Goal: Transaction & Acquisition: Book appointment/travel/reservation

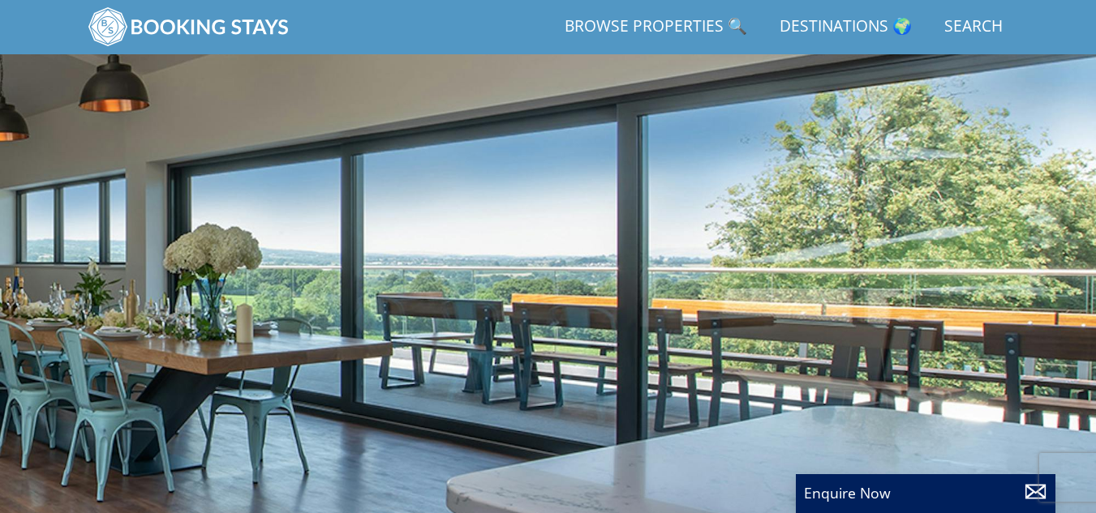
scroll to position [420, 0]
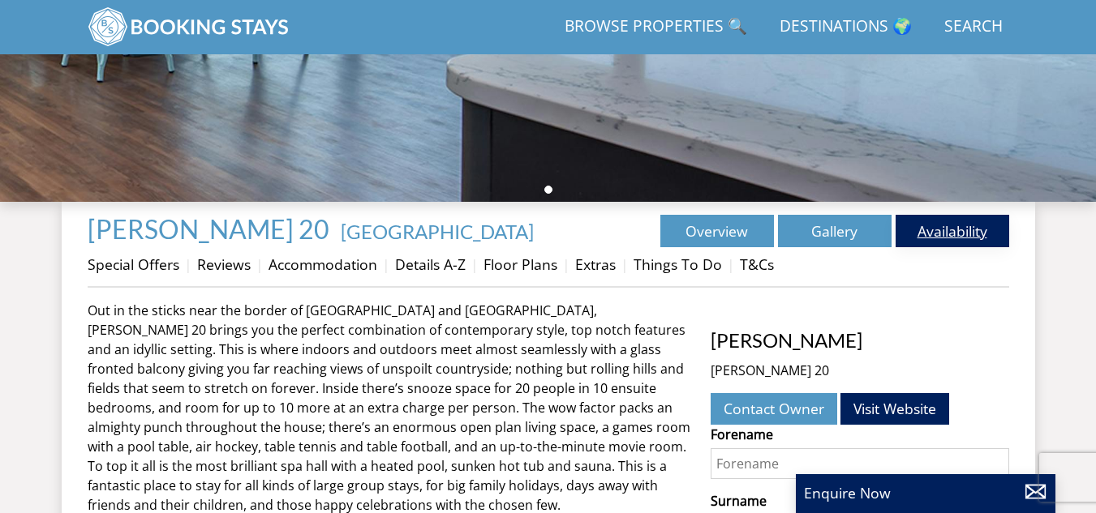
click at [988, 229] on link "Availability" at bounding box center [952, 231] width 114 height 32
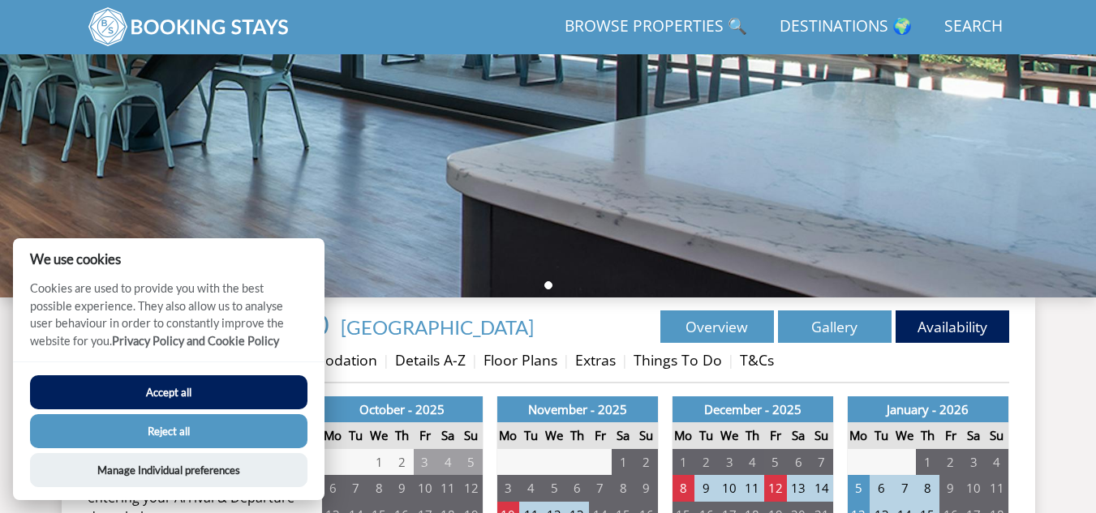
scroll to position [487, 0]
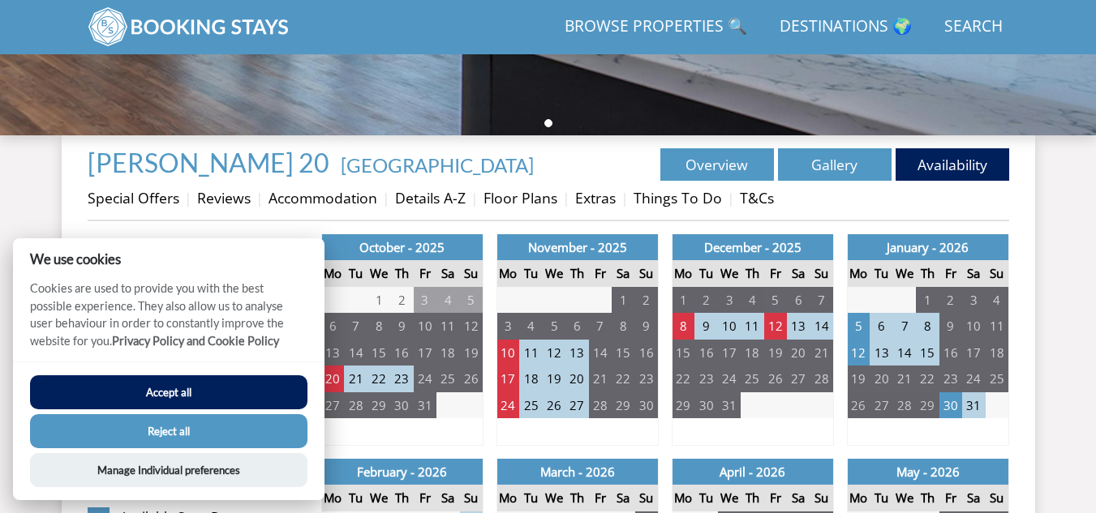
click at [159, 387] on button "Accept all" at bounding box center [168, 392] width 277 height 34
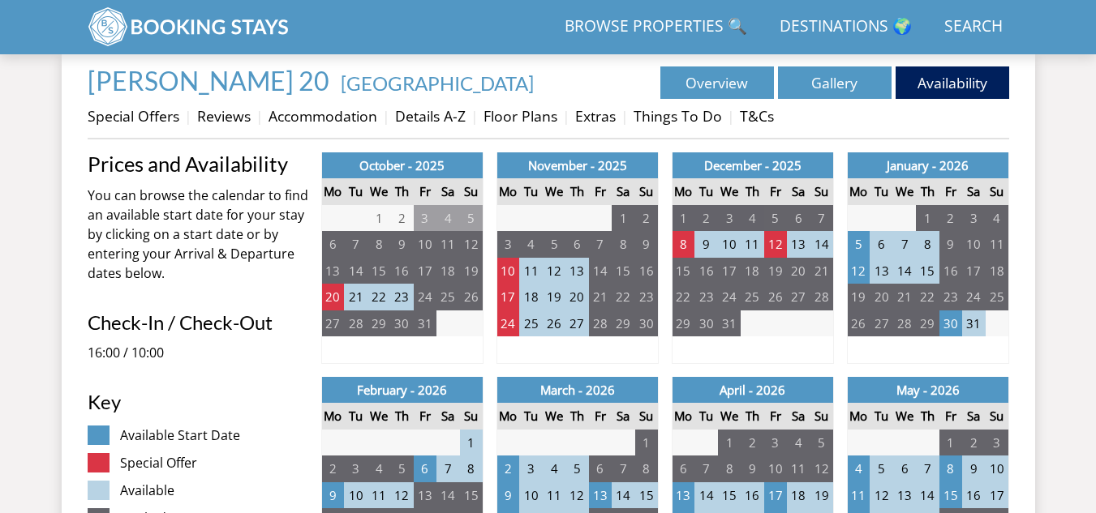
scroll to position [244, 0]
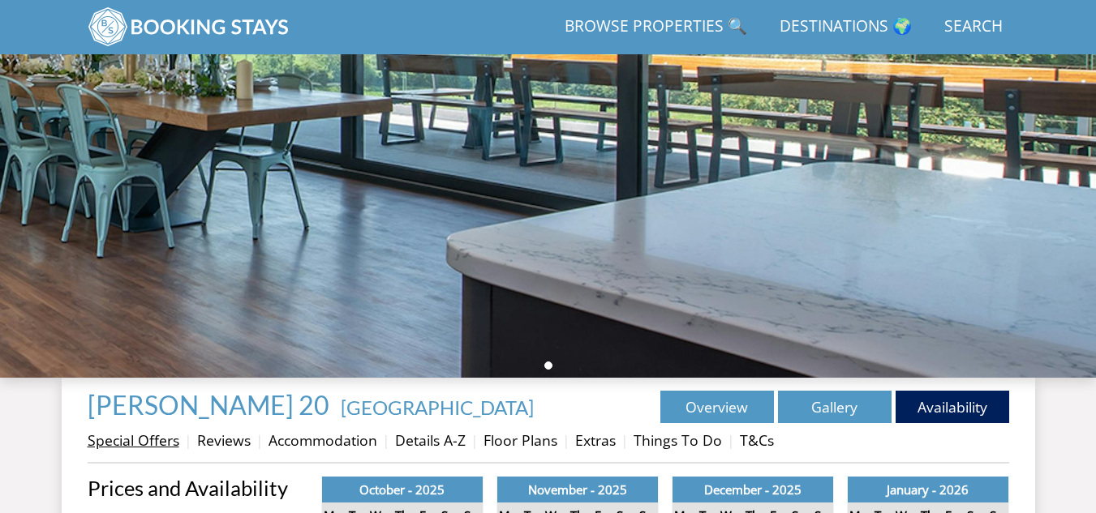
click at [144, 446] on link "Special Offers" at bounding box center [134, 440] width 92 height 19
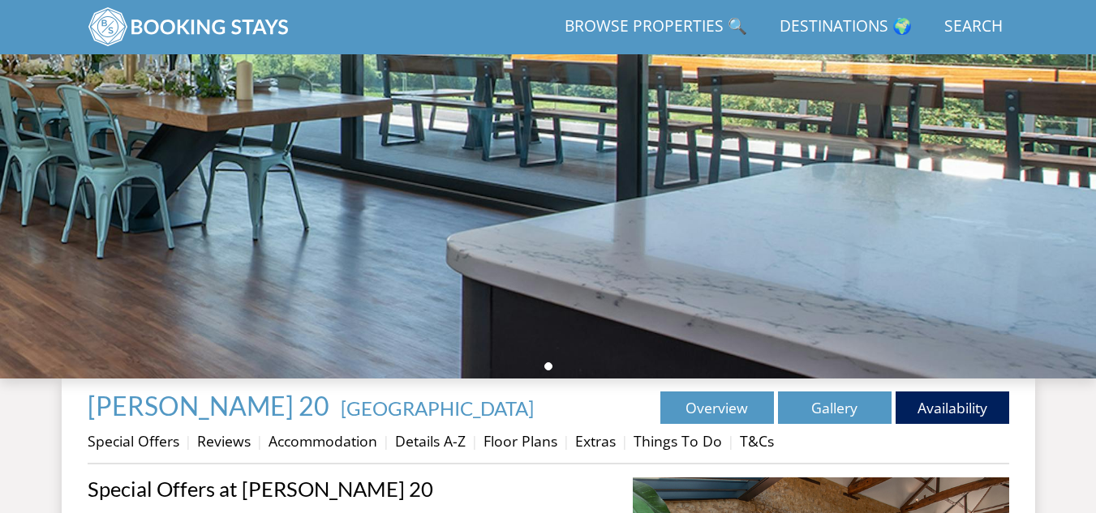
scroll to position [324, 0]
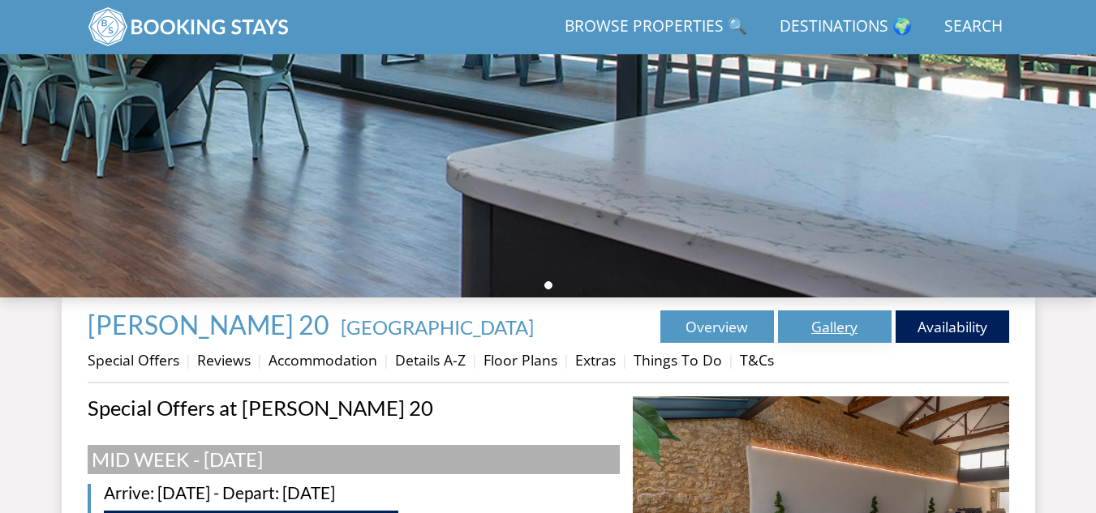
click at [837, 325] on link "Gallery" at bounding box center [835, 327] width 114 height 32
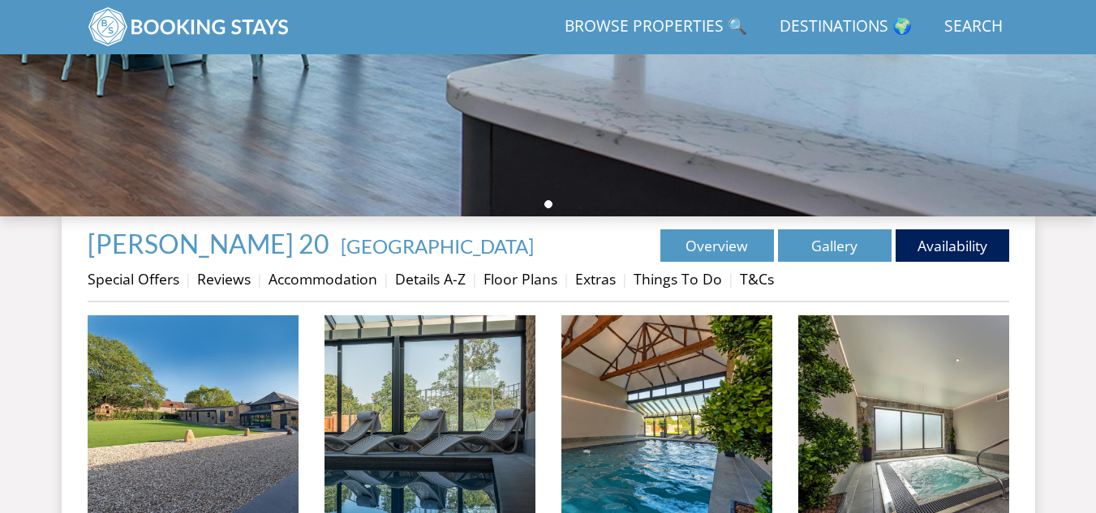
scroll to position [568, 0]
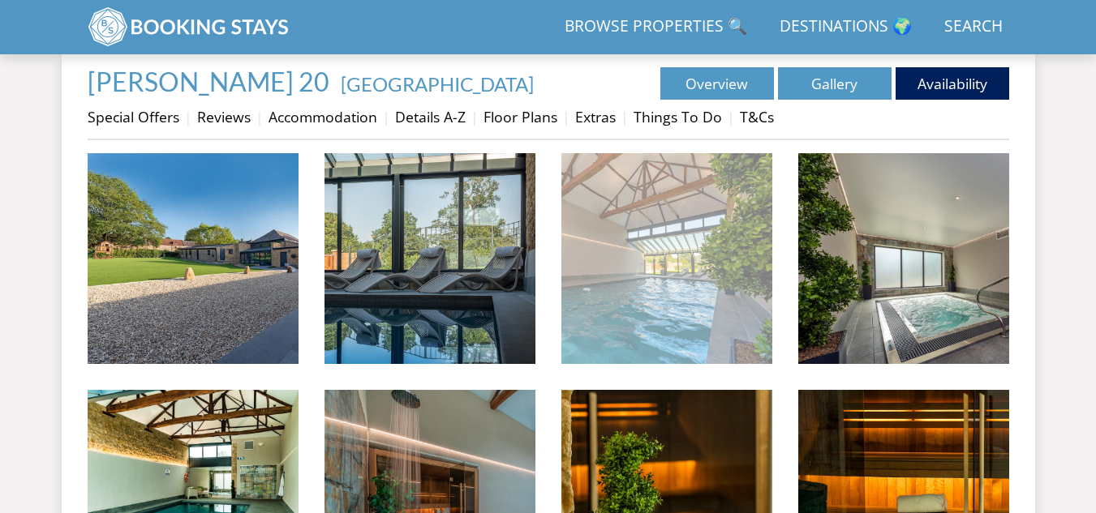
click at [652, 276] on img at bounding box center [666, 258] width 211 height 211
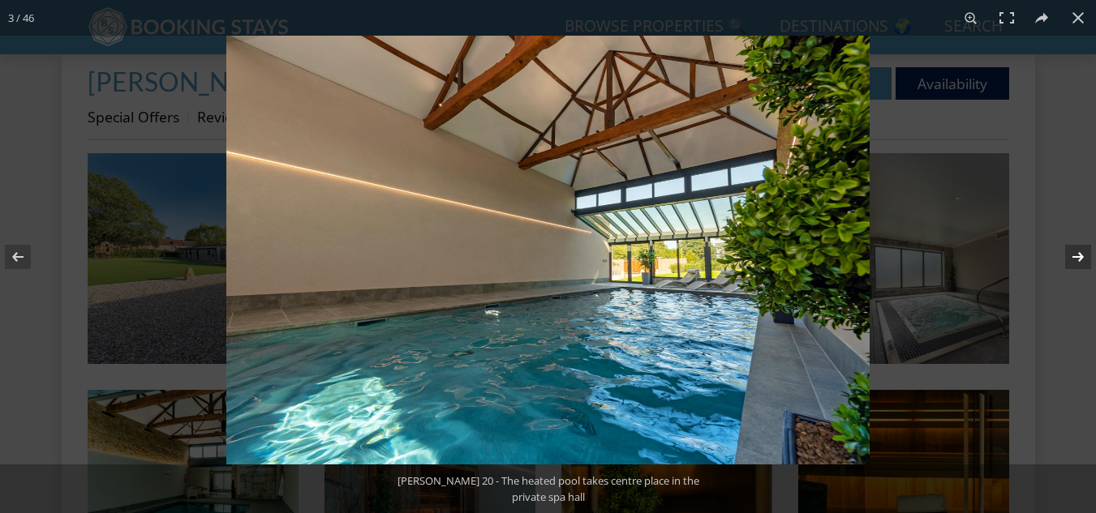
click at [1078, 256] on button at bounding box center [1067, 257] width 57 height 81
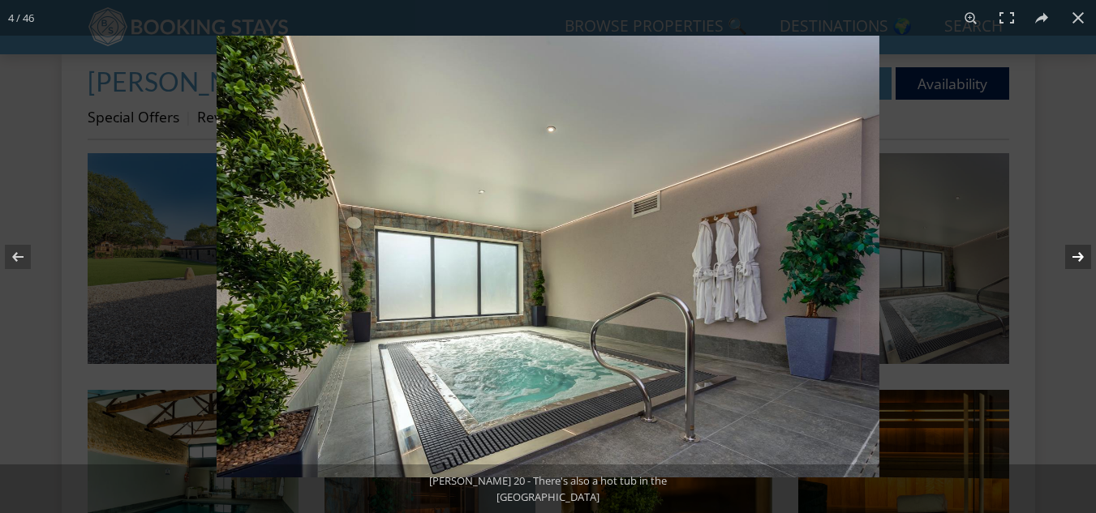
click at [1078, 256] on button at bounding box center [1067, 257] width 57 height 81
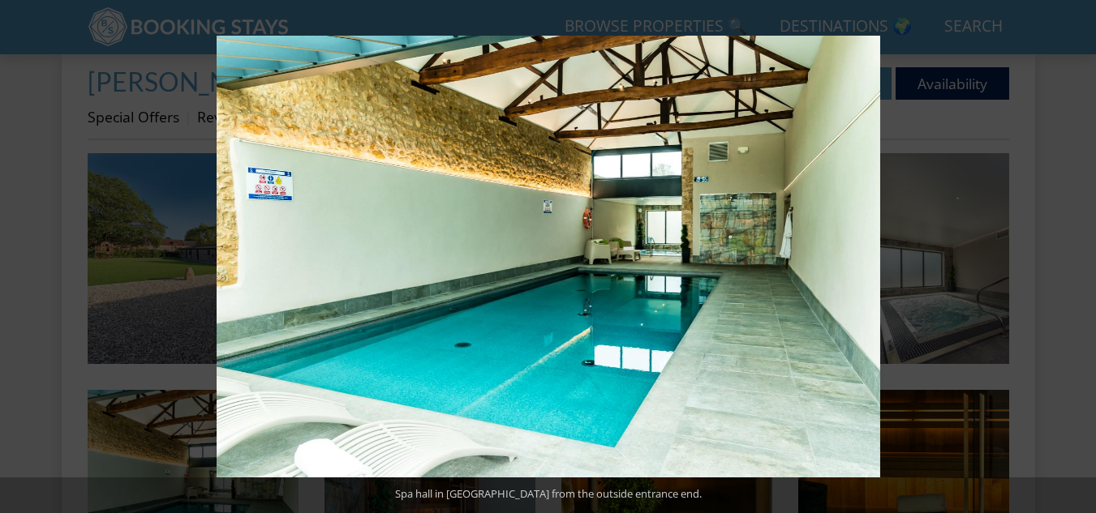
click at [1078, 256] on button at bounding box center [1067, 257] width 57 height 81
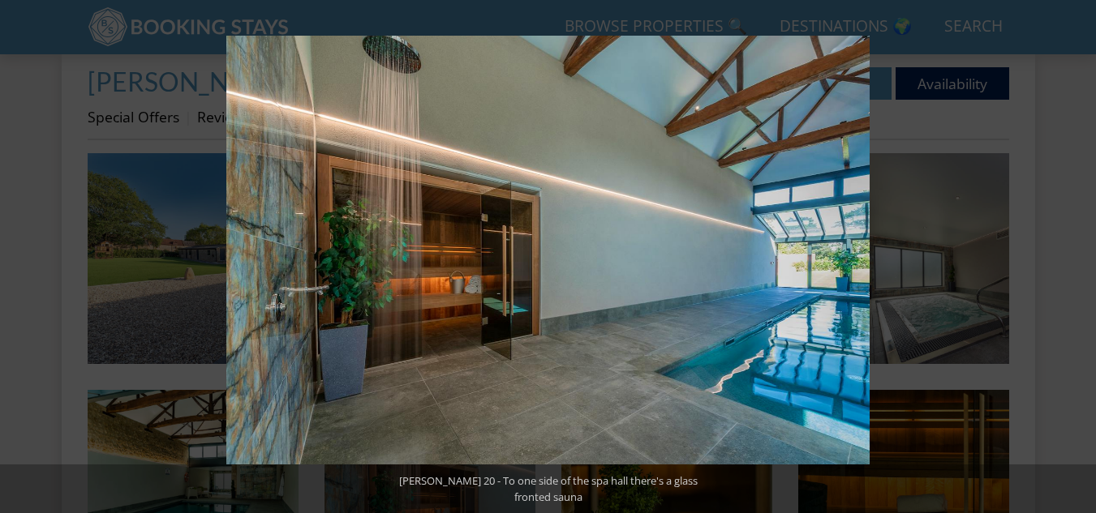
click at [1078, 256] on button at bounding box center [1067, 257] width 57 height 81
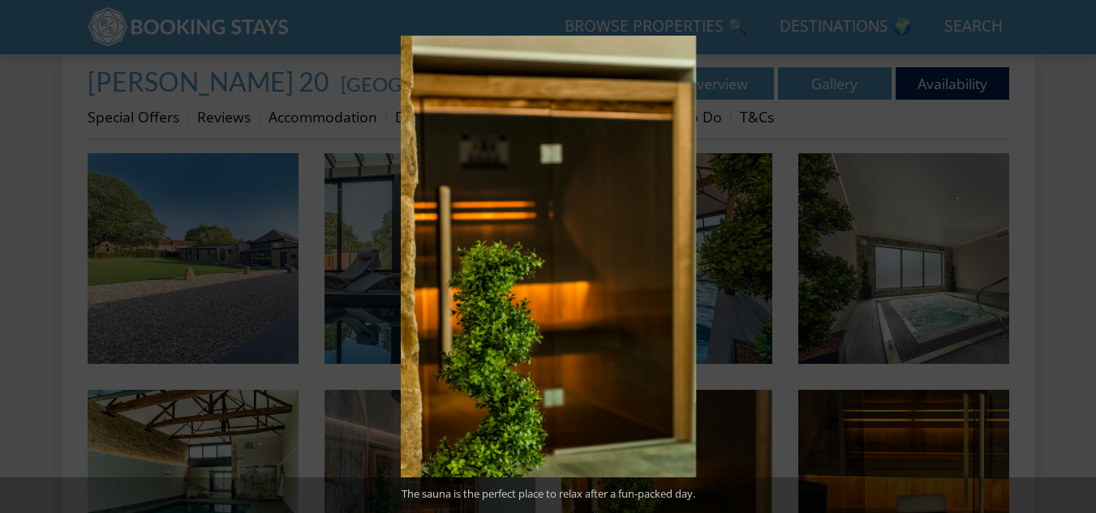
click at [1078, 256] on button at bounding box center [1067, 257] width 57 height 81
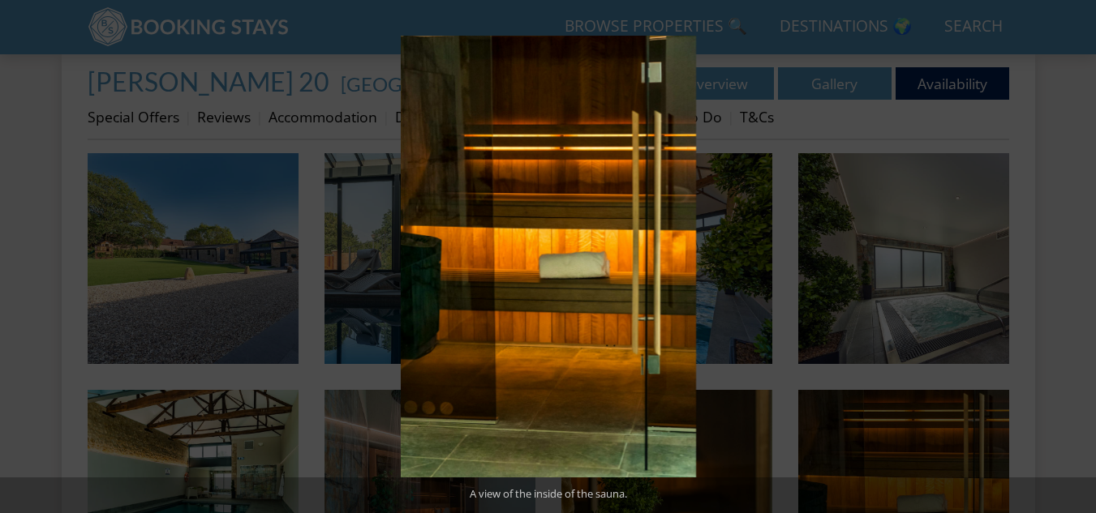
click at [1078, 256] on button at bounding box center [1067, 257] width 57 height 81
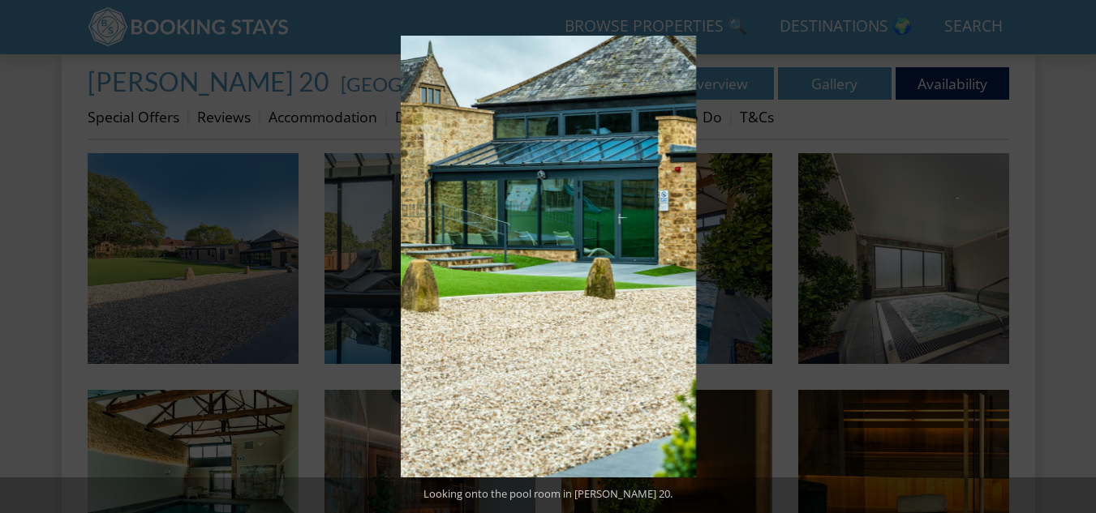
click at [1078, 256] on button at bounding box center [1067, 257] width 57 height 81
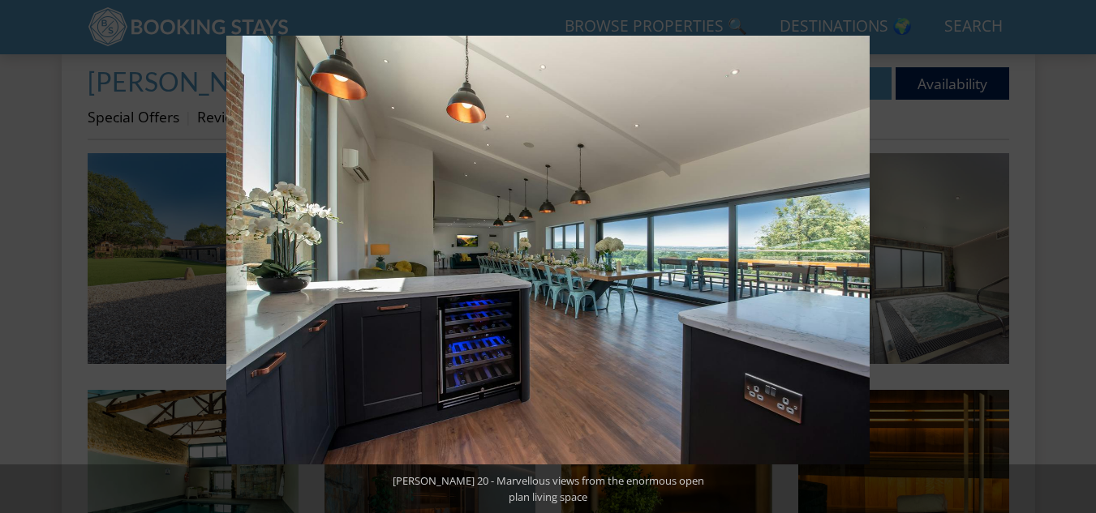
click at [1078, 256] on button at bounding box center [1067, 257] width 57 height 81
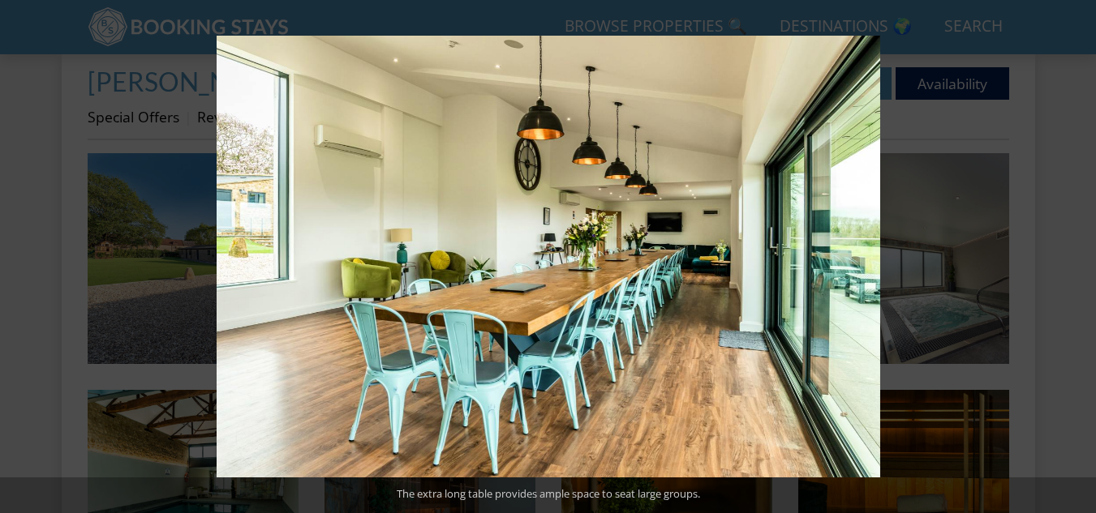
click at [1078, 256] on button at bounding box center [1067, 257] width 57 height 81
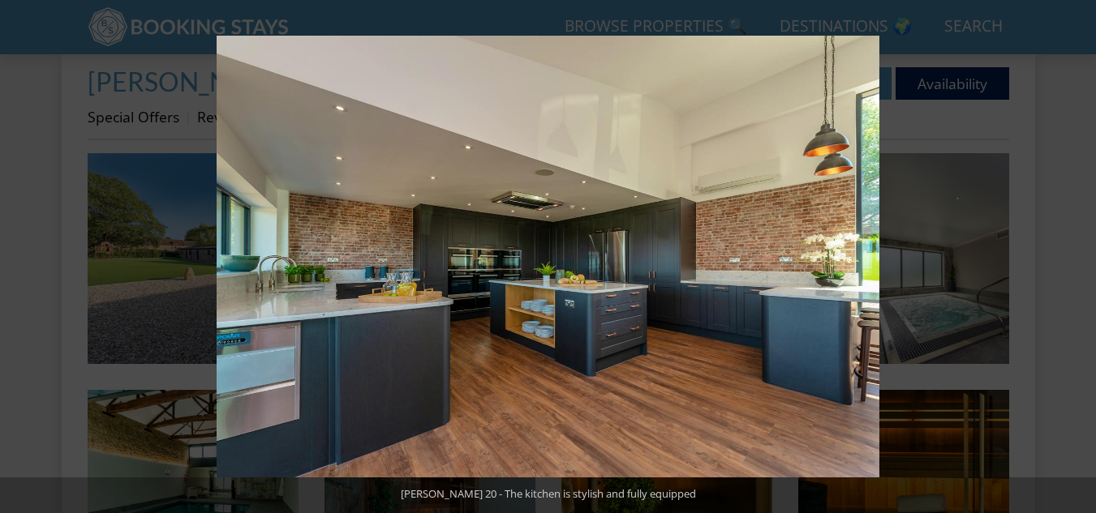
click at [1078, 256] on button at bounding box center [1067, 257] width 57 height 81
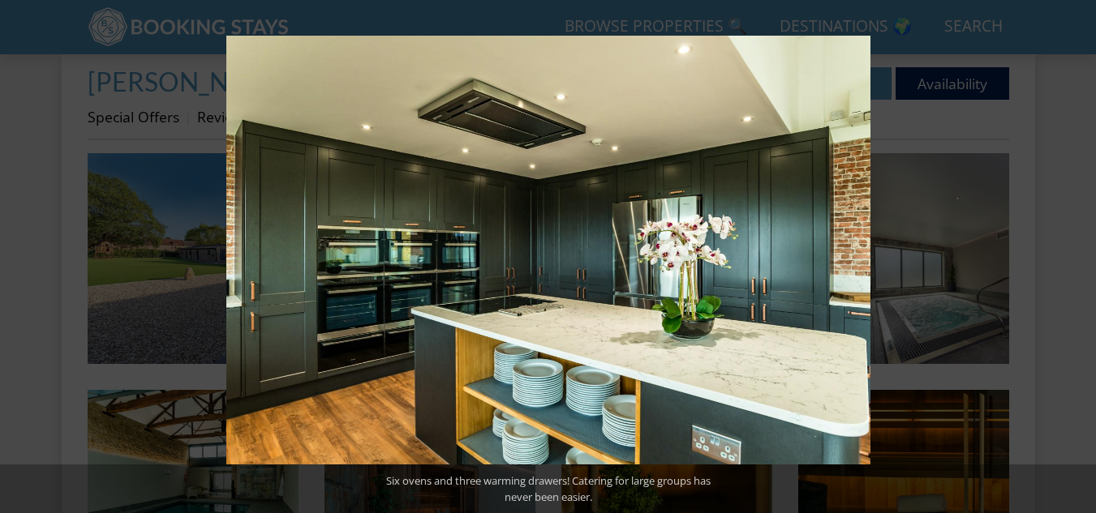
click at [1078, 256] on button at bounding box center [1067, 257] width 57 height 81
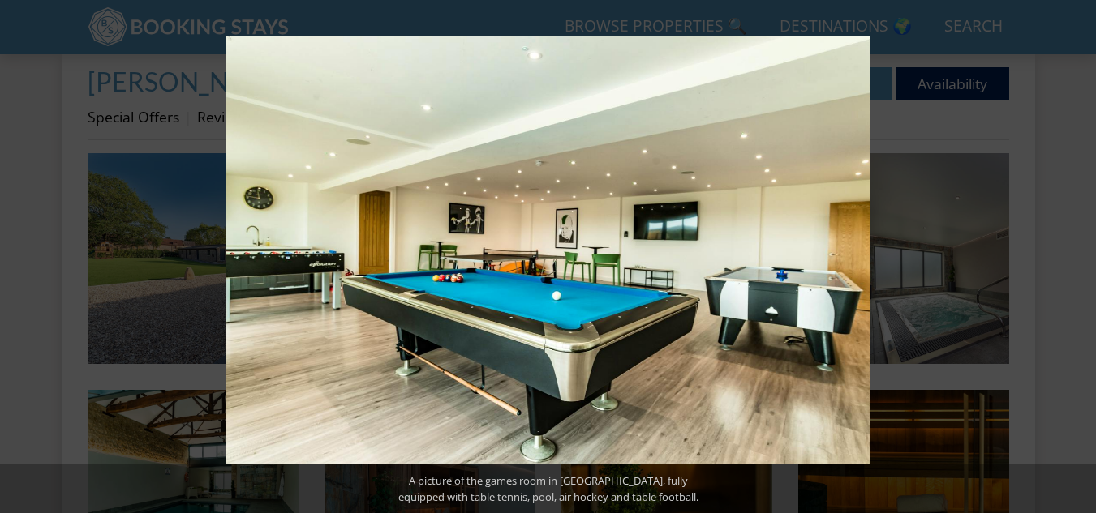
click at [1078, 256] on button at bounding box center [1067, 257] width 57 height 81
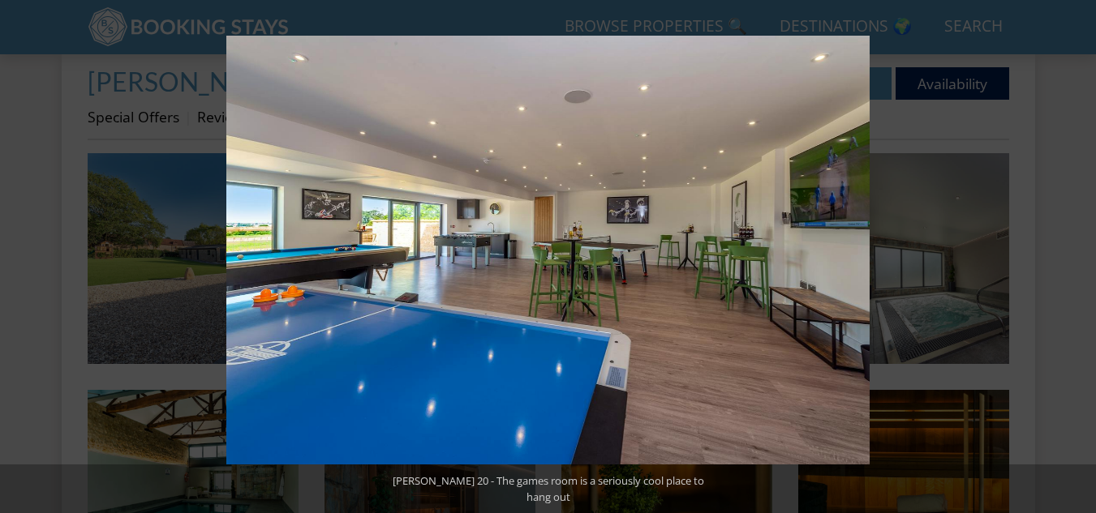
click at [1078, 256] on button at bounding box center [1067, 257] width 57 height 81
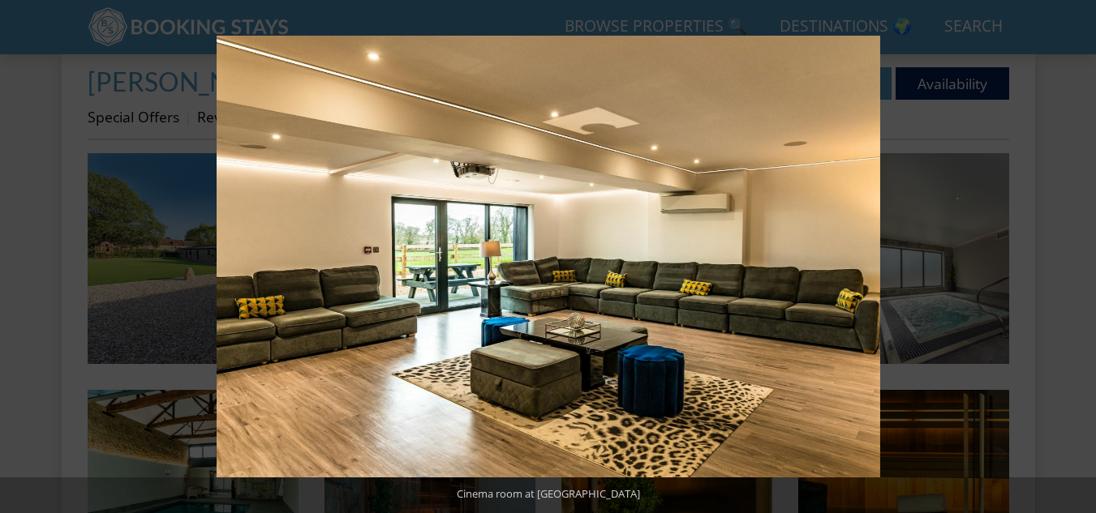
click at [1078, 256] on button at bounding box center [1067, 257] width 57 height 81
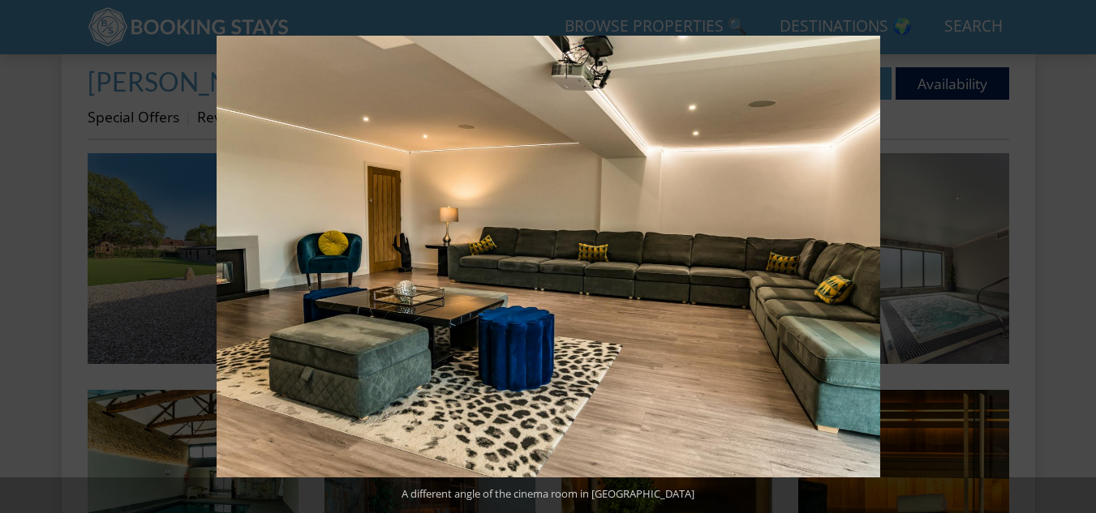
click at [1078, 256] on button at bounding box center [1067, 257] width 57 height 81
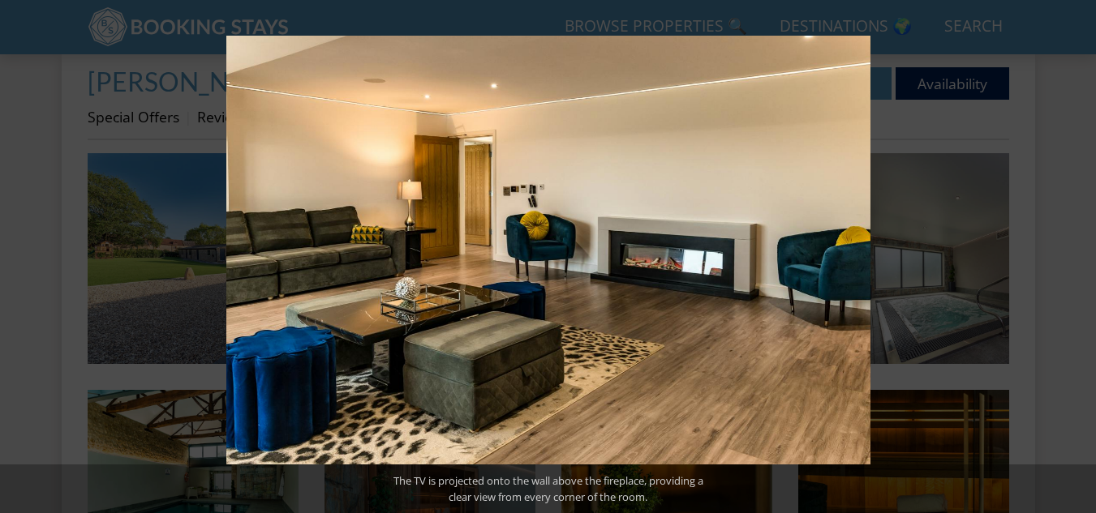
click at [1078, 256] on button at bounding box center [1067, 257] width 57 height 81
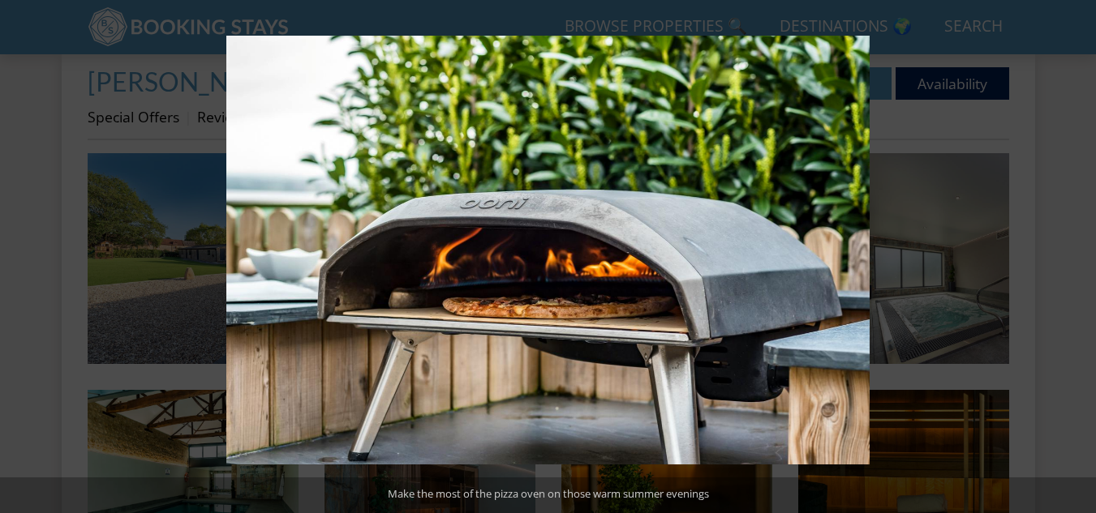
click at [1078, 256] on button at bounding box center [1067, 257] width 57 height 81
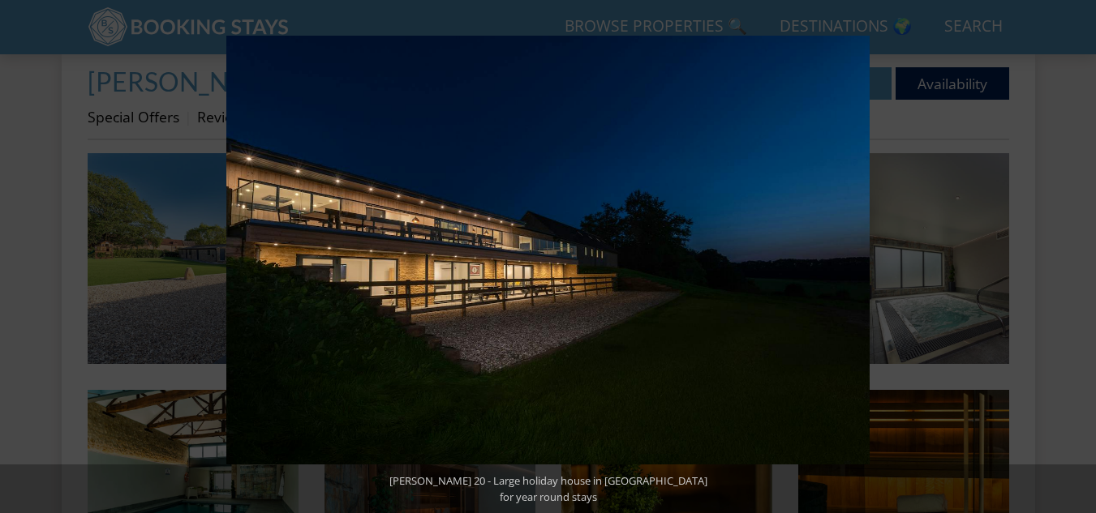
click at [1078, 256] on button at bounding box center [1067, 257] width 57 height 81
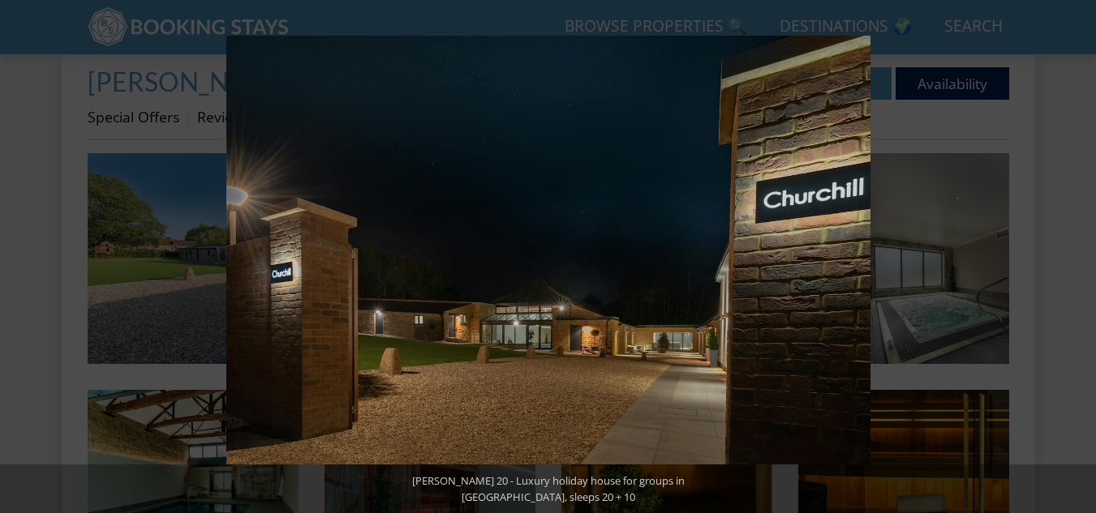
click at [1078, 256] on button at bounding box center [1067, 257] width 57 height 81
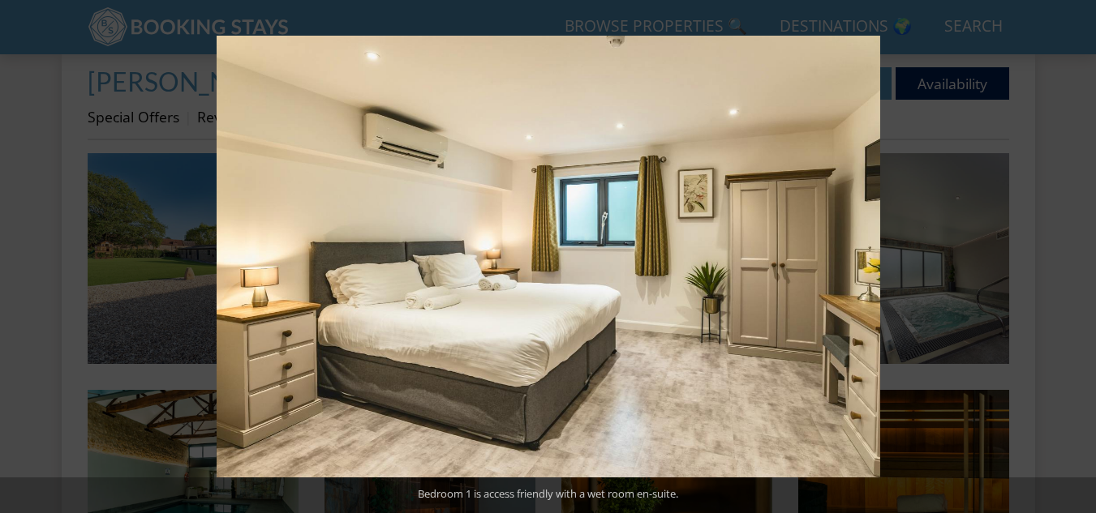
click at [1078, 256] on button at bounding box center [1067, 257] width 57 height 81
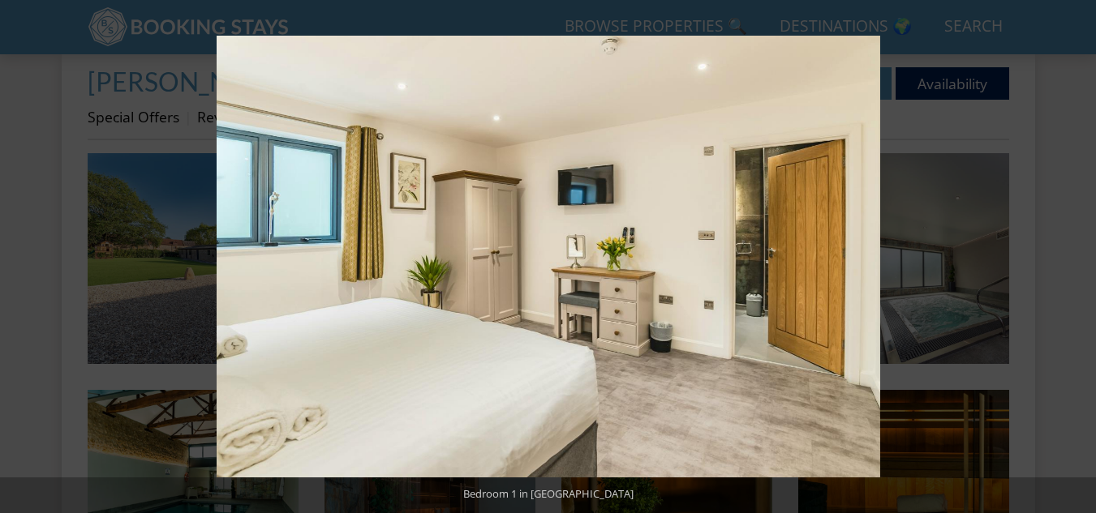
click at [1078, 256] on button at bounding box center [1067, 257] width 57 height 81
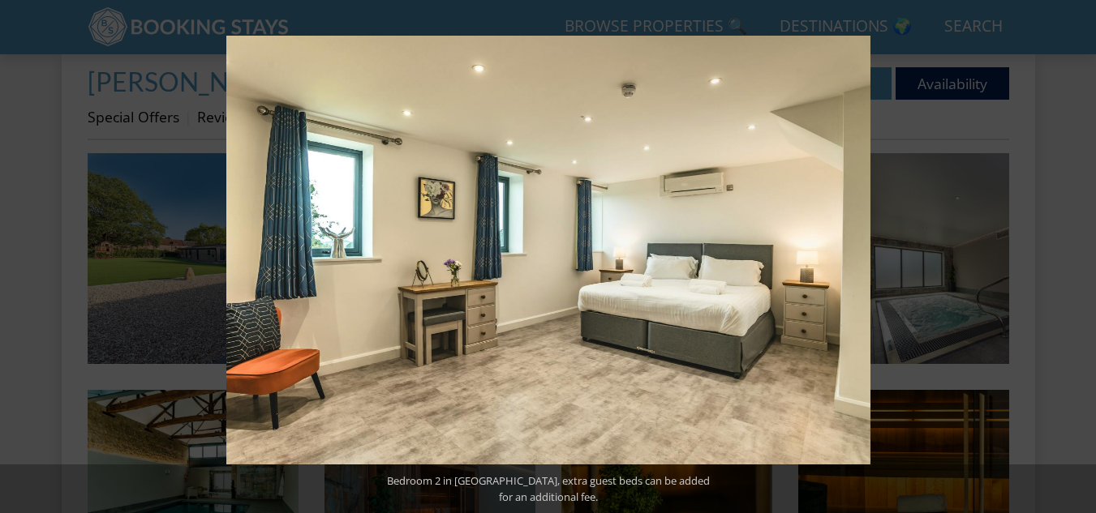
click at [1078, 256] on button at bounding box center [1067, 257] width 57 height 81
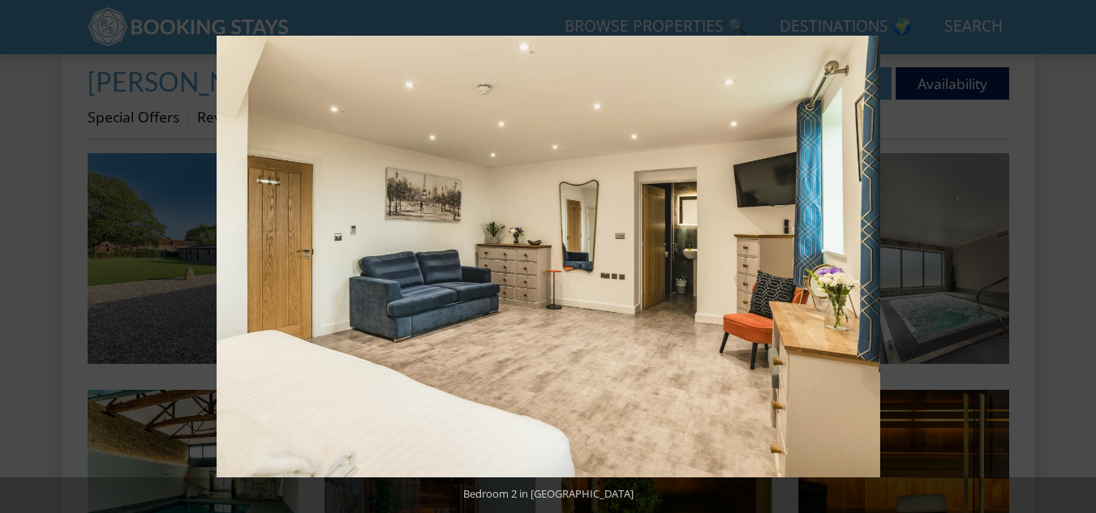
click at [1078, 256] on button at bounding box center [1067, 257] width 57 height 81
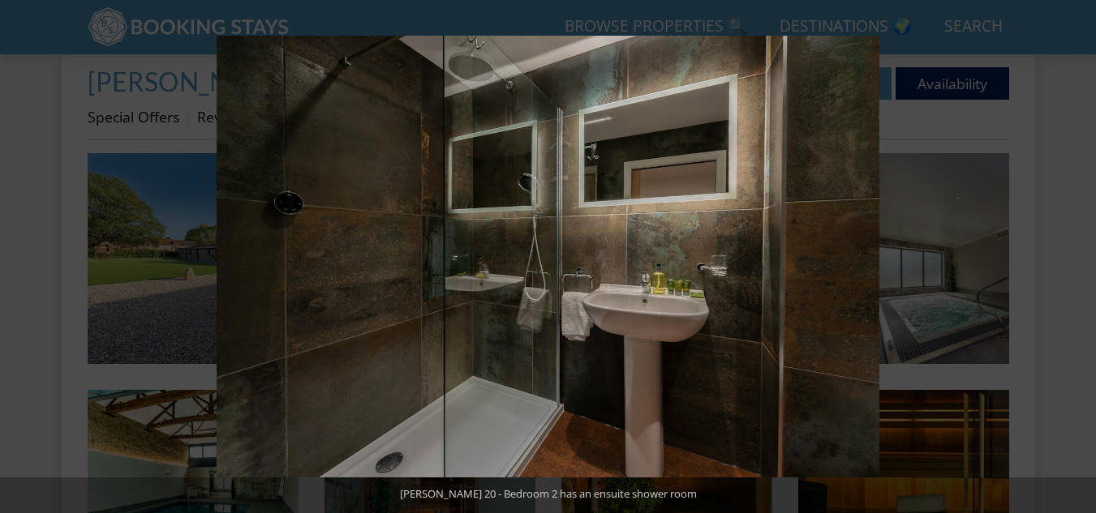
click at [1078, 256] on button at bounding box center [1067, 257] width 57 height 81
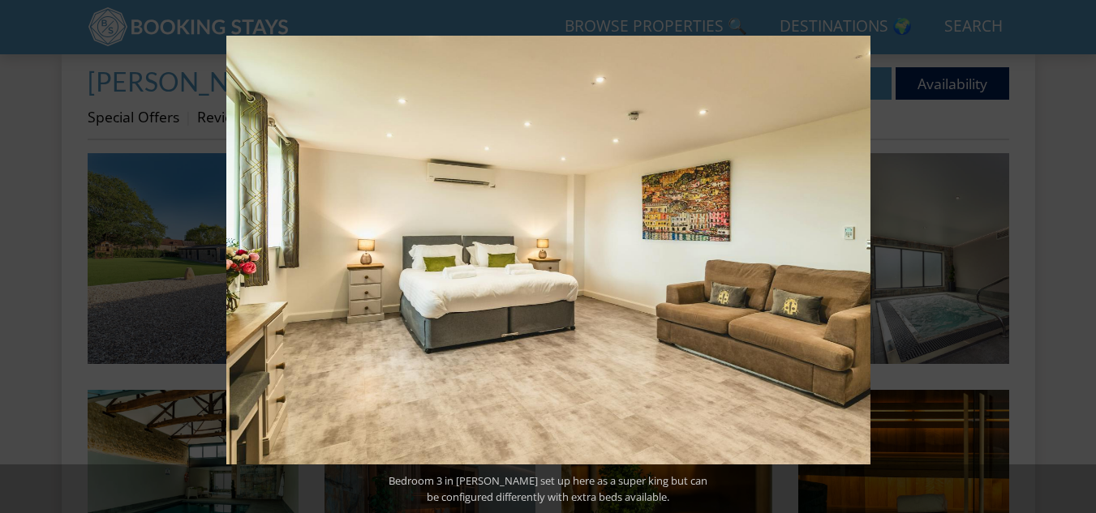
click at [1078, 256] on button at bounding box center [1067, 257] width 57 height 81
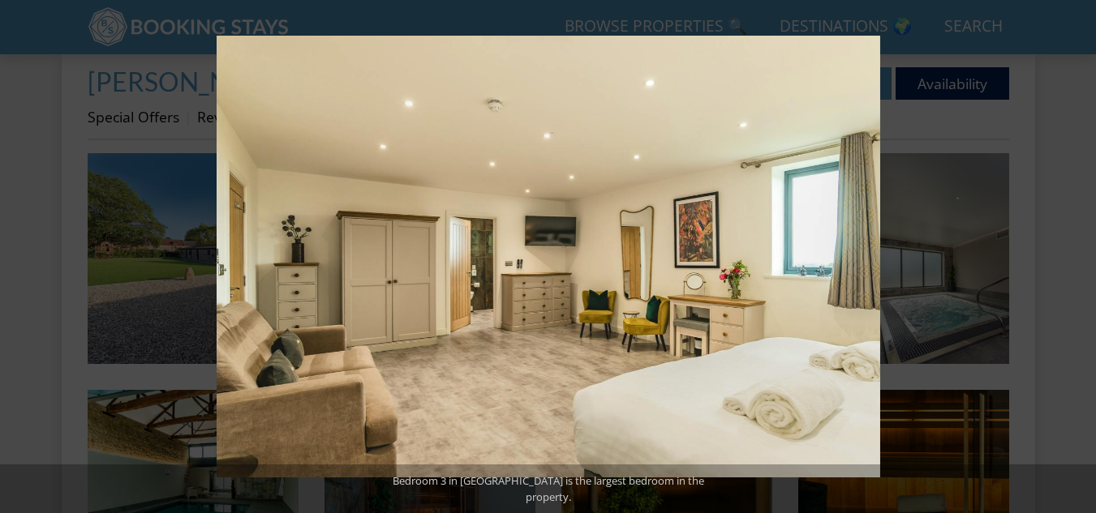
click at [1078, 256] on button at bounding box center [1067, 257] width 57 height 81
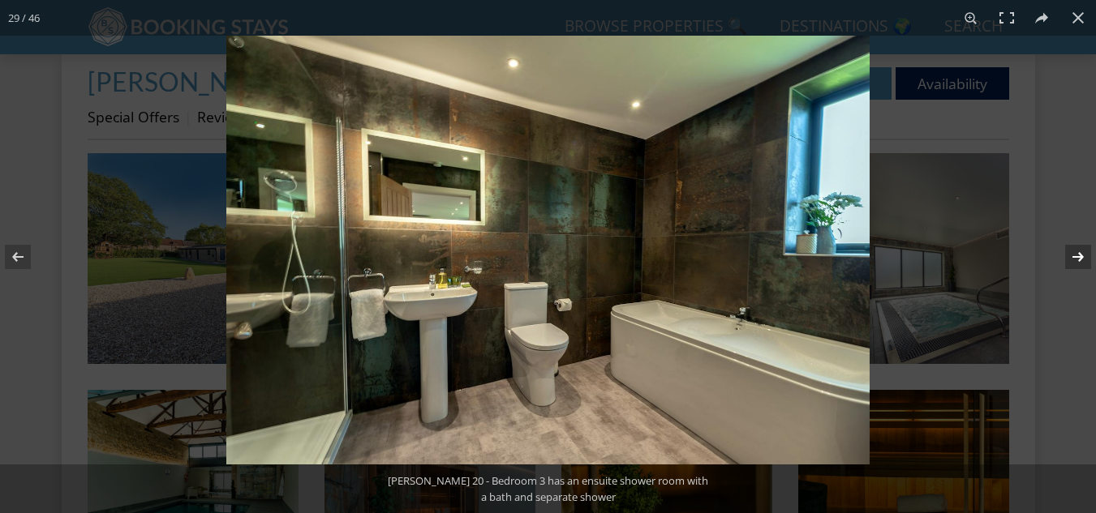
click at [1076, 251] on button at bounding box center [1067, 257] width 57 height 81
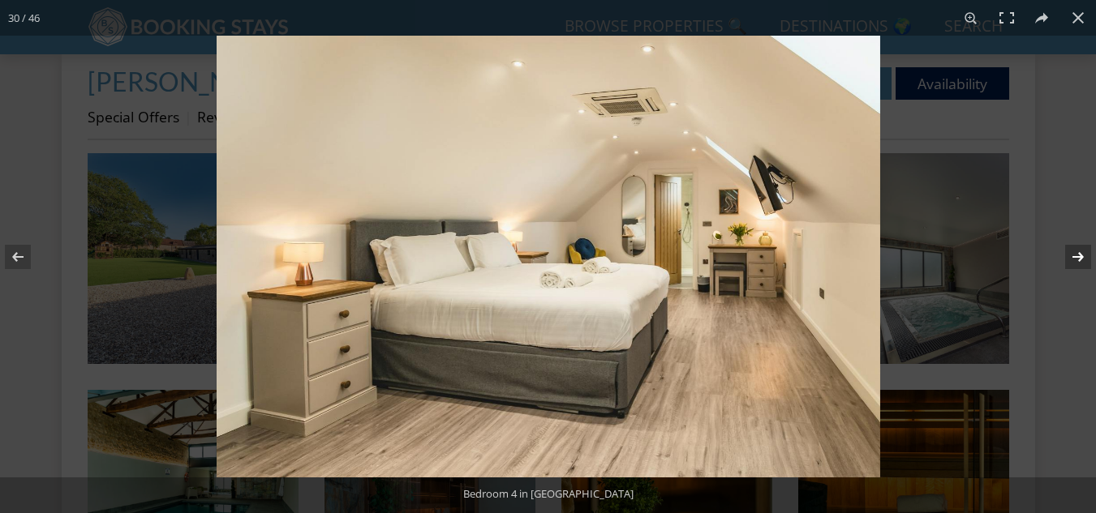
click at [1070, 257] on button at bounding box center [1067, 257] width 57 height 81
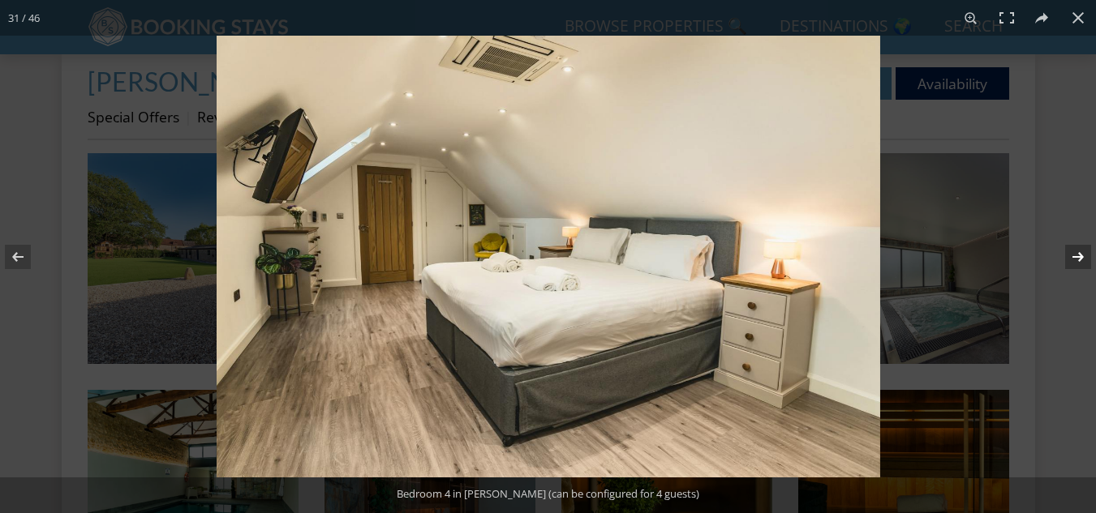
click at [1070, 257] on button at bounding box center [1067, 257] width 57 height 81
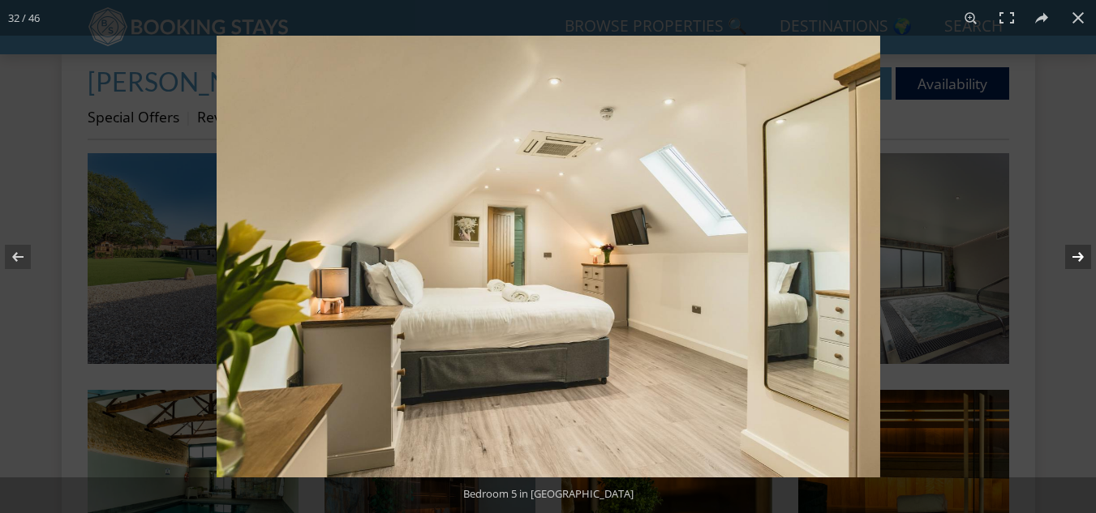
click at [1070, 257] on button at bounding box center [1067, 257] width 57 height 81
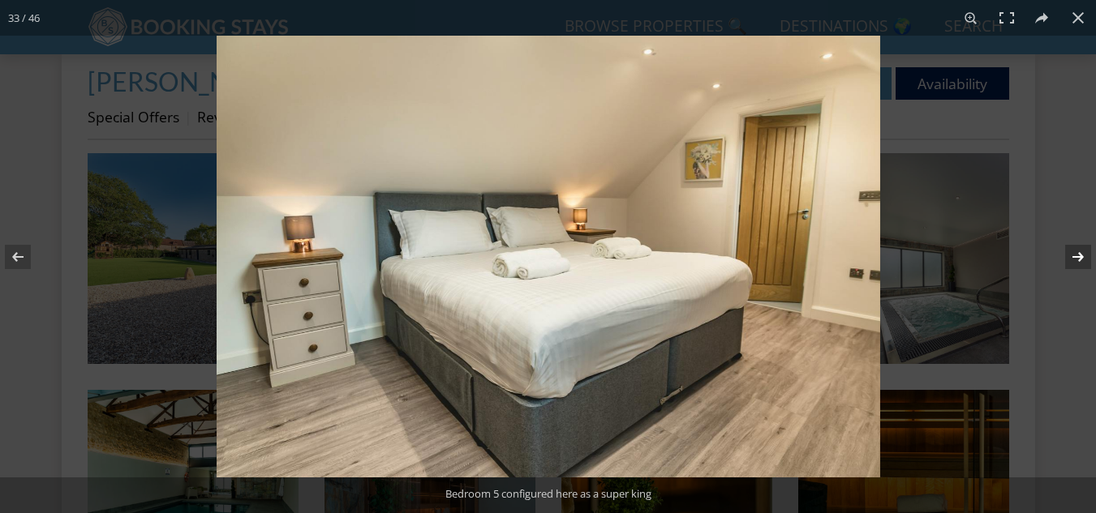
click at [1070, 257] on button at bounding box center [1067, 257] width 57 height 81
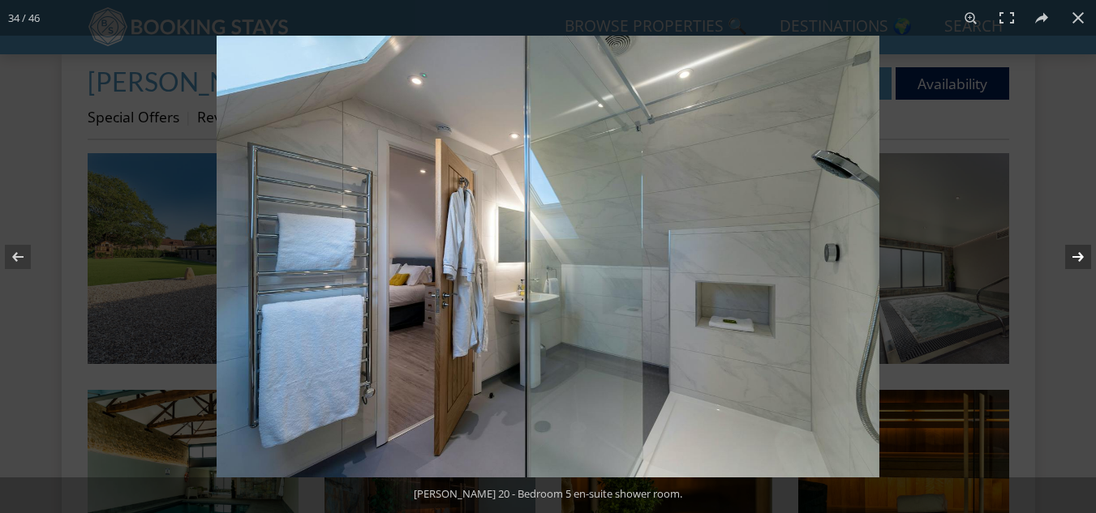
click at [1070, 257] on button at bounding box center [1067, 257] width 57 height 81
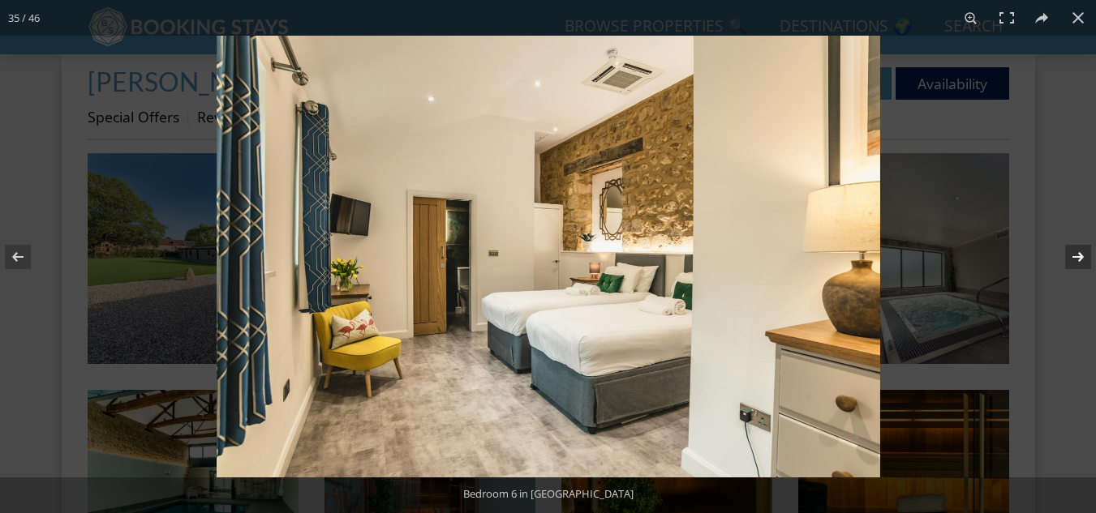
click at [1070, 257] on button at bounding box center [1067, 257] width 57 height 81
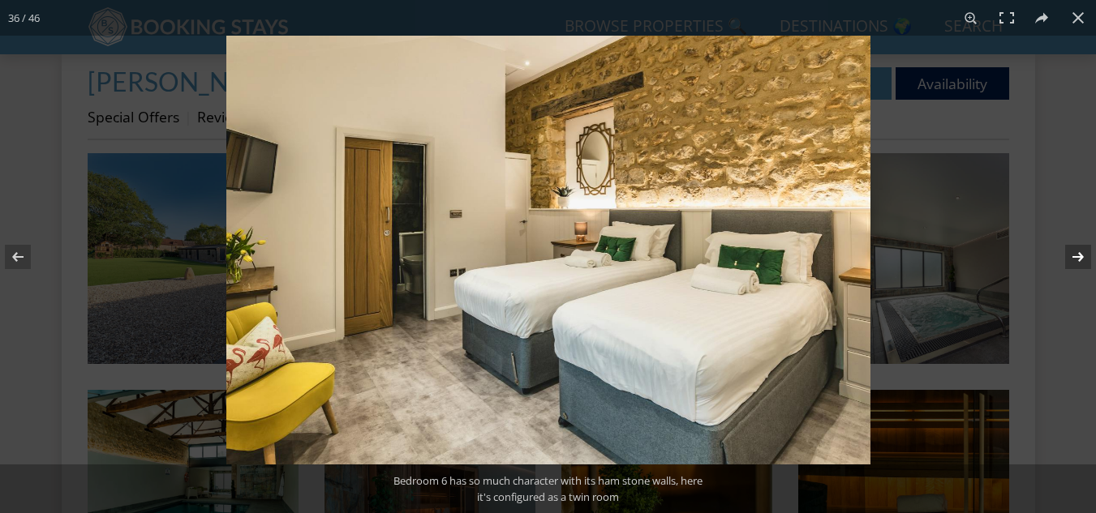
click at [1070, 257] on button at bounding box center [1067, 257] width 57 height 81
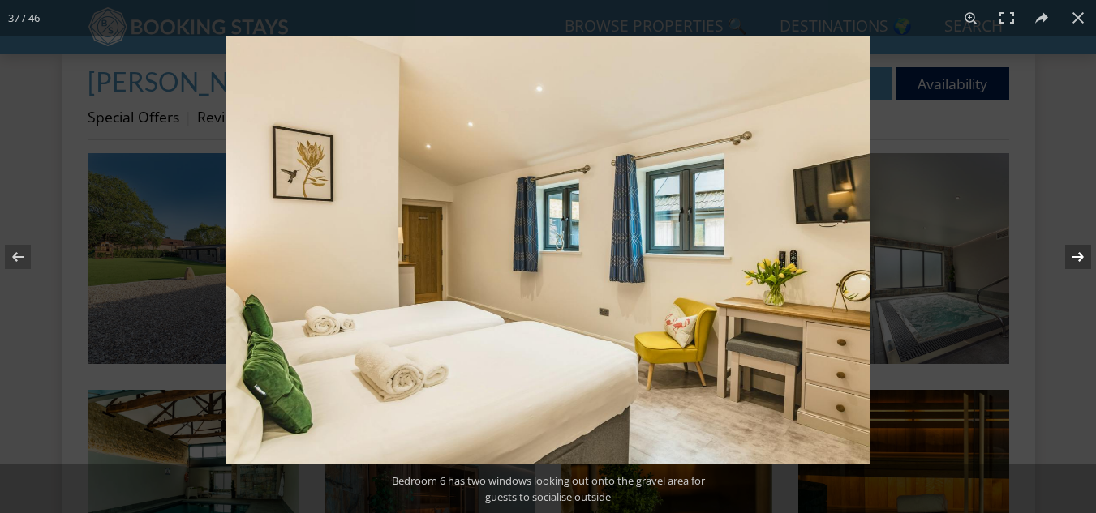
click at [1070, 257] on button at bounding box center [1067, 257] width 57 height 81
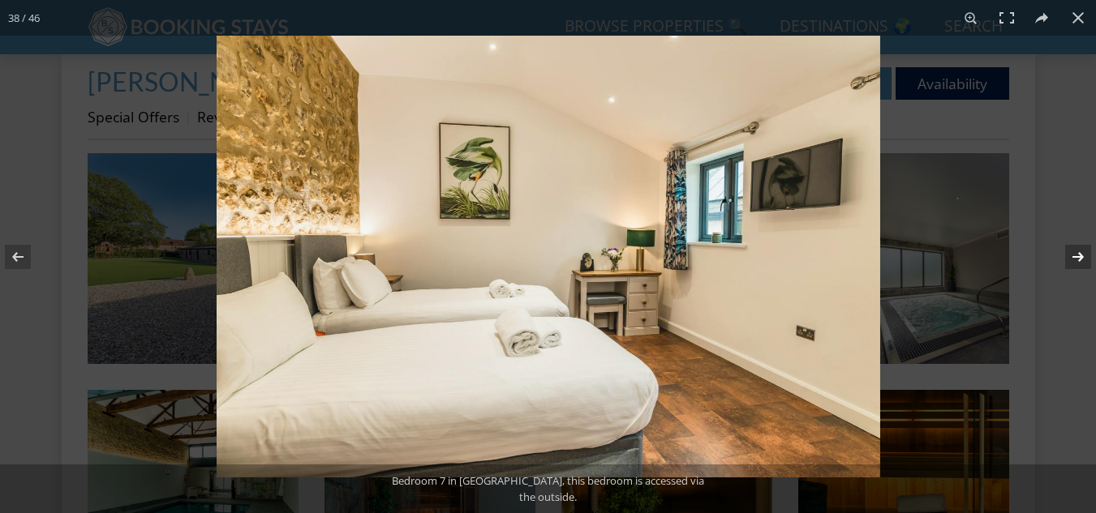
click at [1070, 257] on button at bounding box center [1067, 257] width 57 height 81
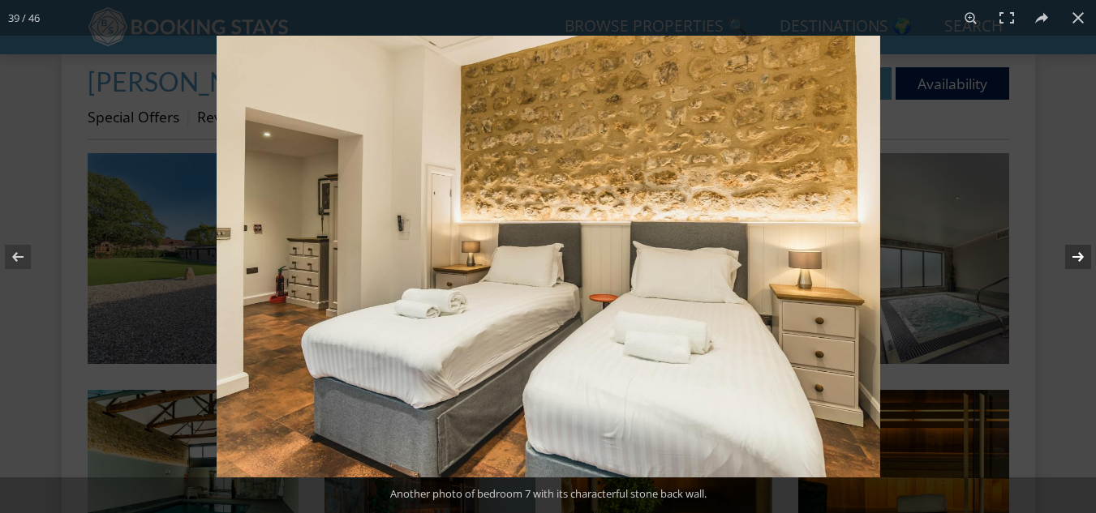
click at [1070, 257] on button at bounding box center [1067, 257] width 57 height 81
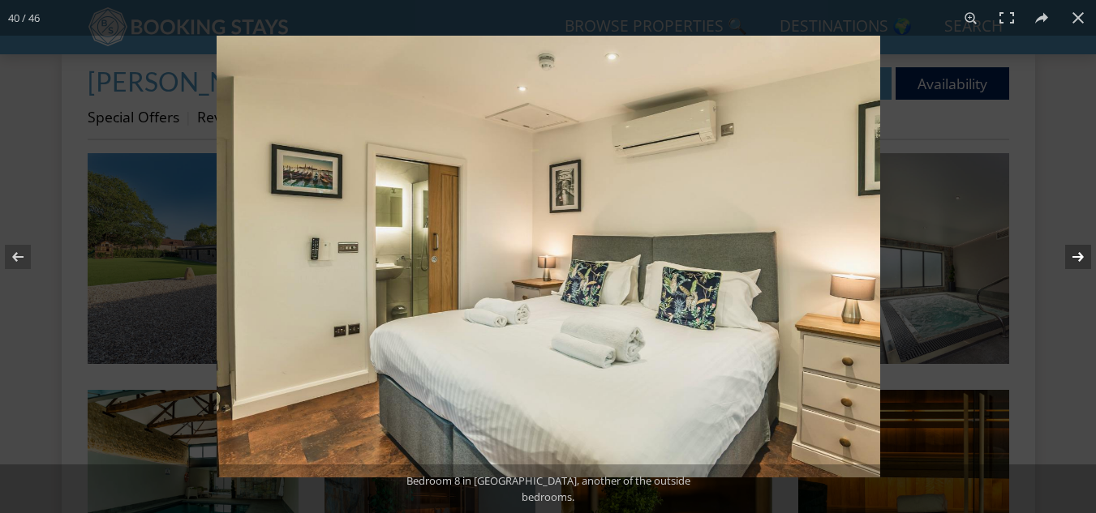
click at [1070, 257] on button at bounding box center [1067, 257] width 57 height 81
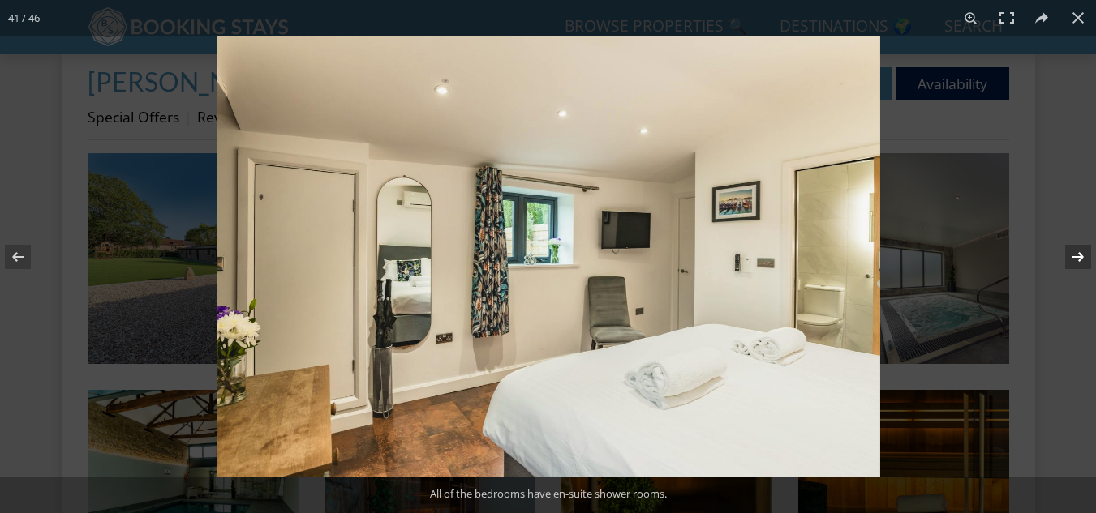
click at [1070, 257] on button at bounding box center [1067, 257] width 57 height 81
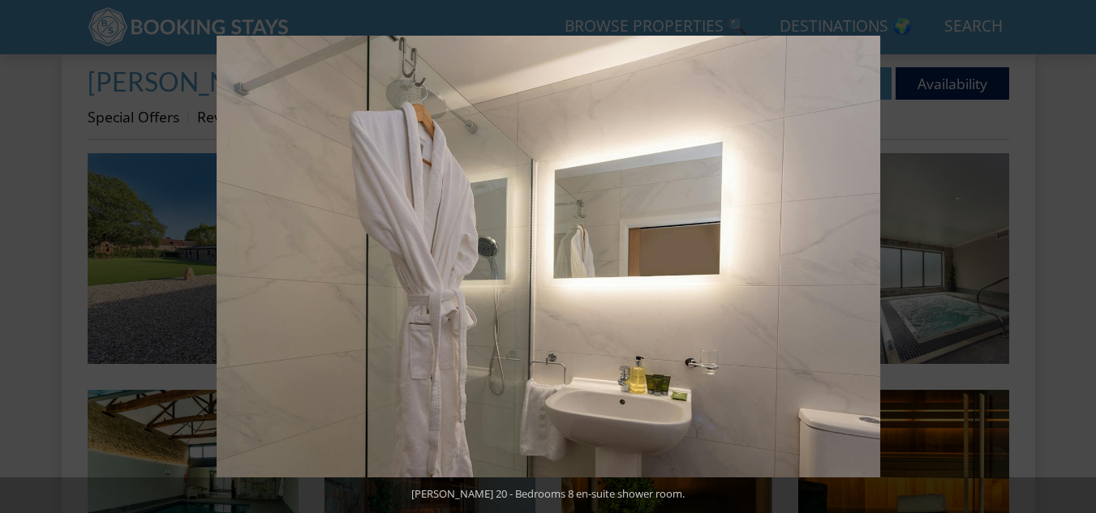
click at [1070, 257] on button at bounding box center [1067, 257] width 57 height 81
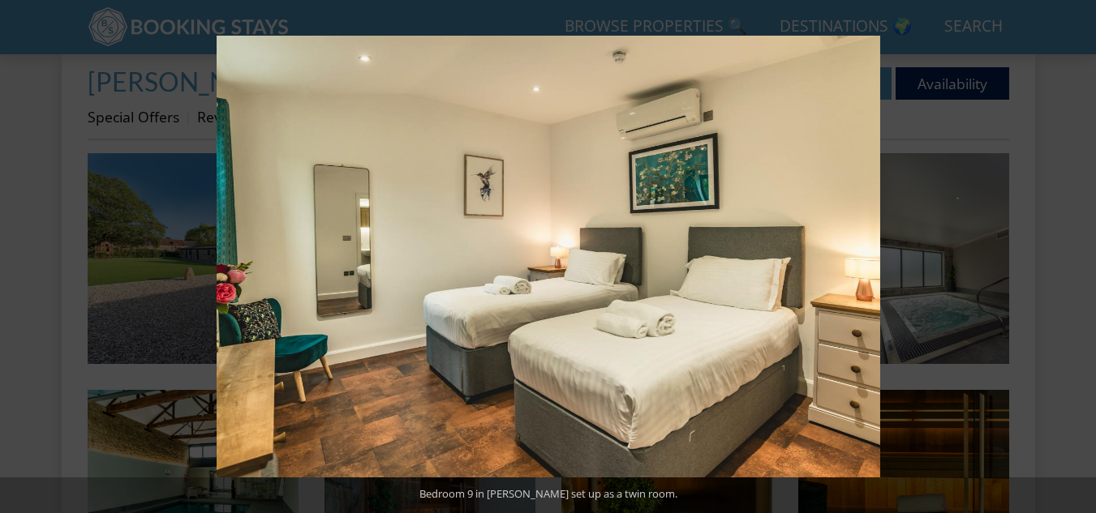
click at [1070, 257] on button at bounding box center [1067, 257] width 57 height 81
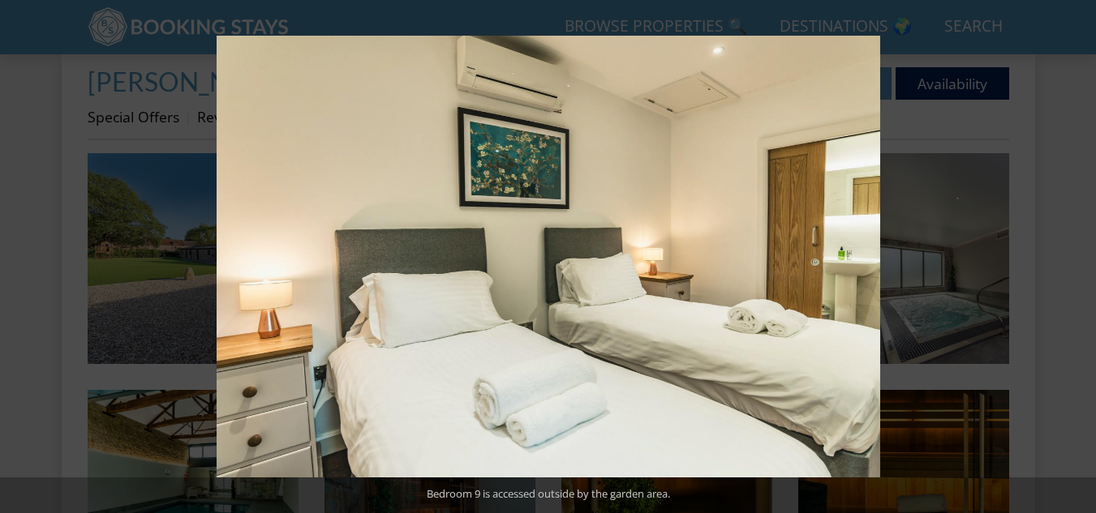
click at [1070, 257] on button at bounding box center [1067, 257] width 57 height 81
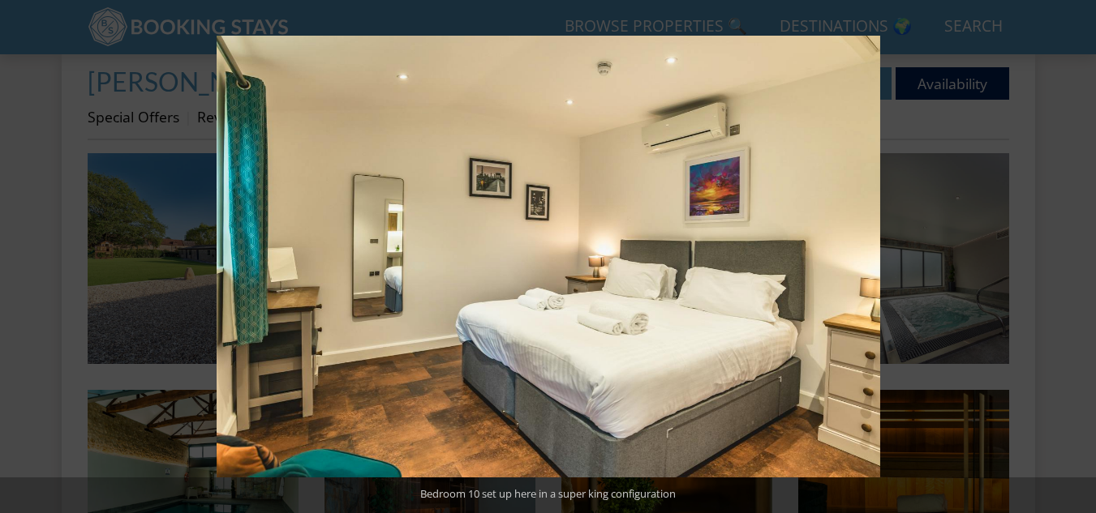
click at [1070, 257] on button at bounding box center [1067, 257] width 57 height 81
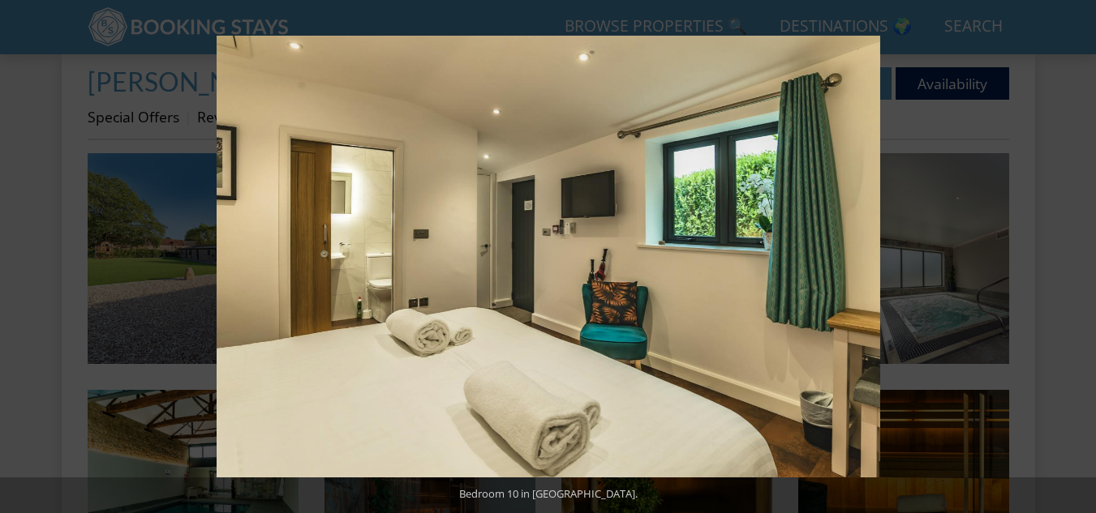
click at [1070, 257] on button at bounding box center [1067, 257] width 57 height 81
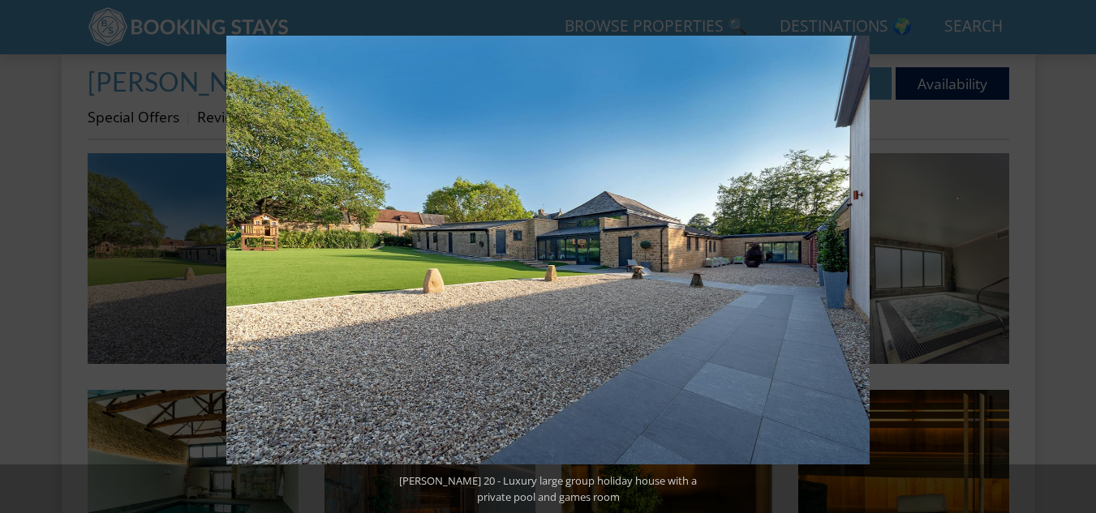
click at [1070, 257] on button at bounding box center [1067, 257] width 57 height 81
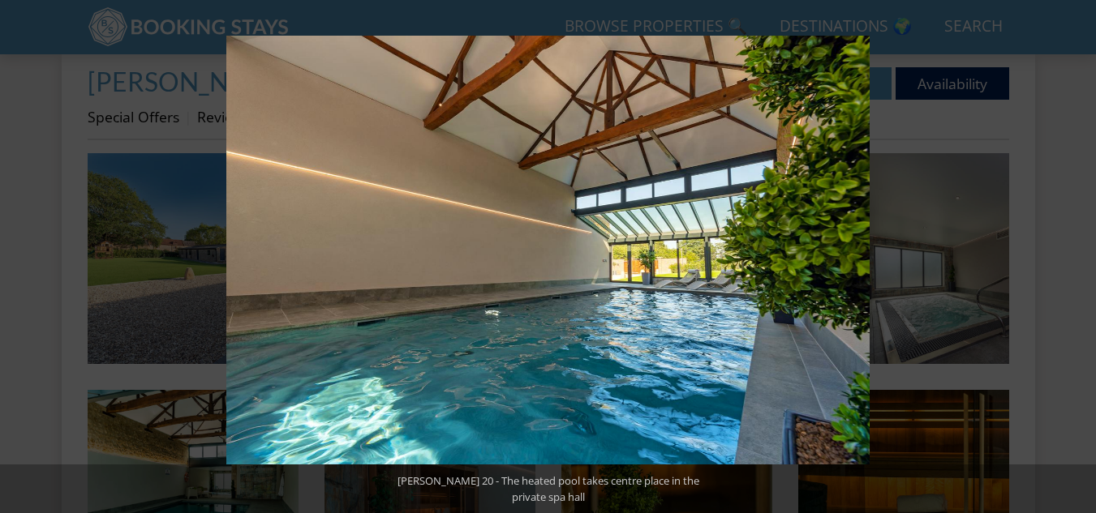
click at [1070, 257] on button at bounding box center [1067, 257] width 57 height 81
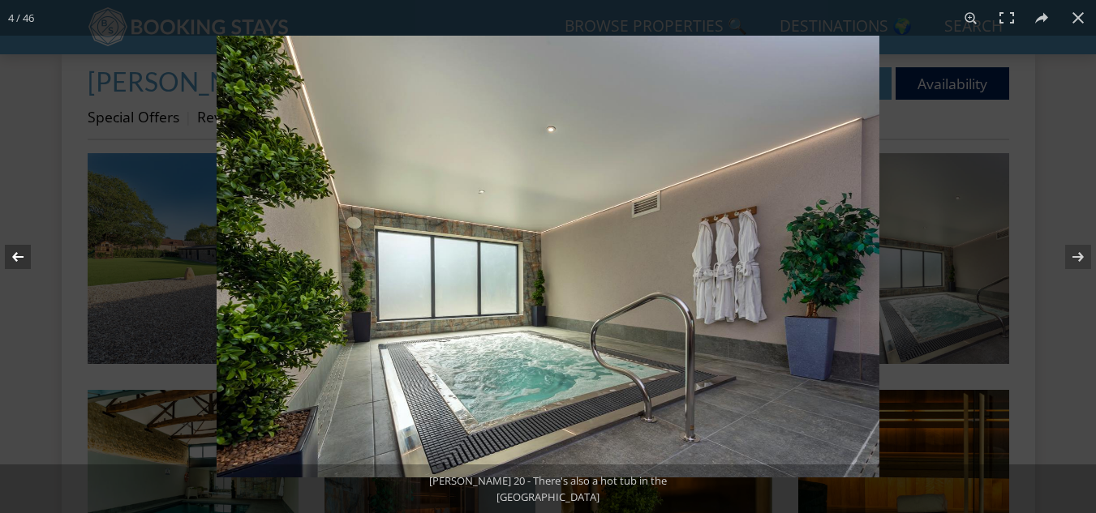
click at [13, 251] on button at bounding box center [28, 257] width 57 height 81
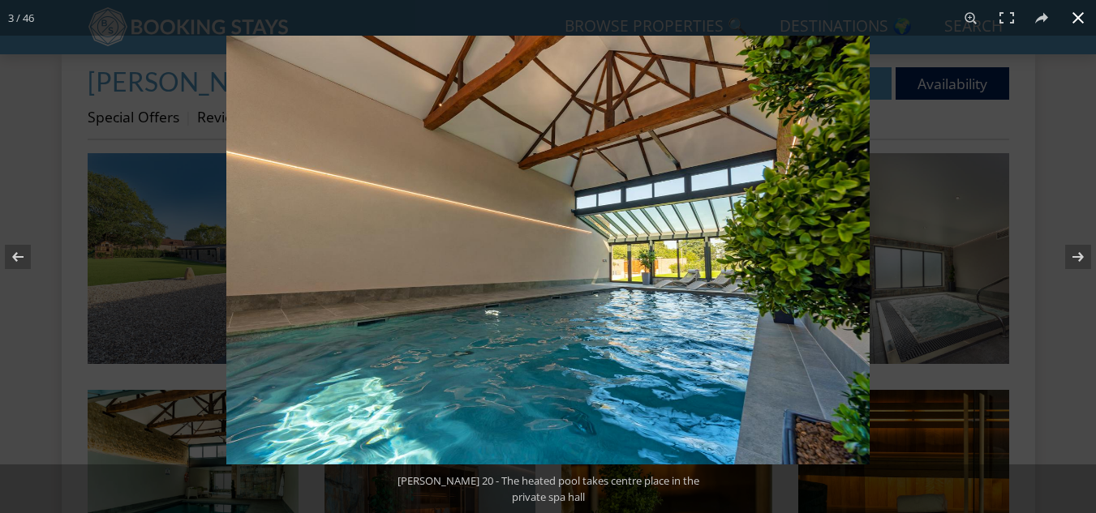
click at [1074, 11] on button at bounding box center [1078, 18] width 36 height 36
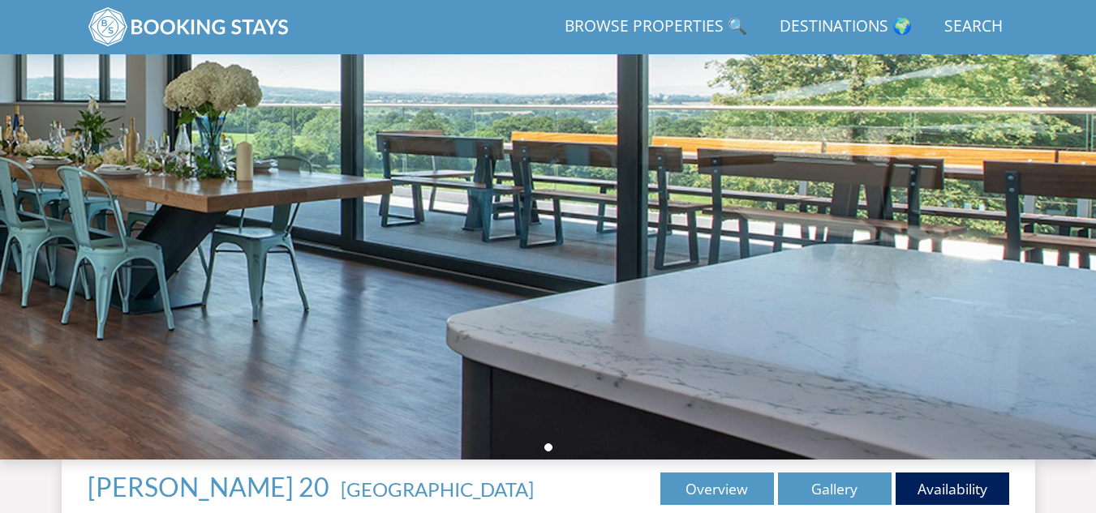
scroll to position [0, 0]
